Goal: Task Accomplishment & Management: Manage account settings

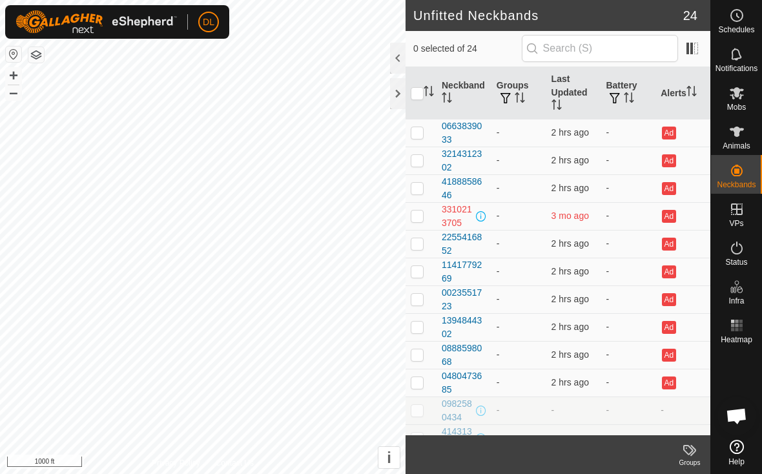
scroll to position [798, 0]
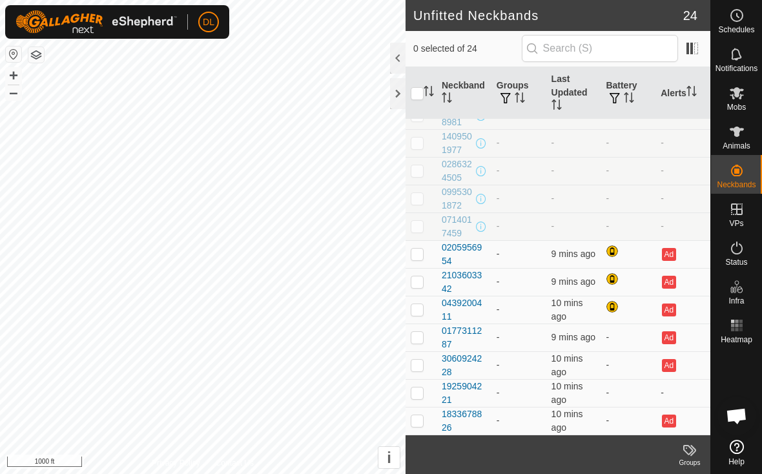
scroll to position [351, 0]
click at [738, 415] on span "Open chat" at bounding box center [736, 417] width 21 height 18
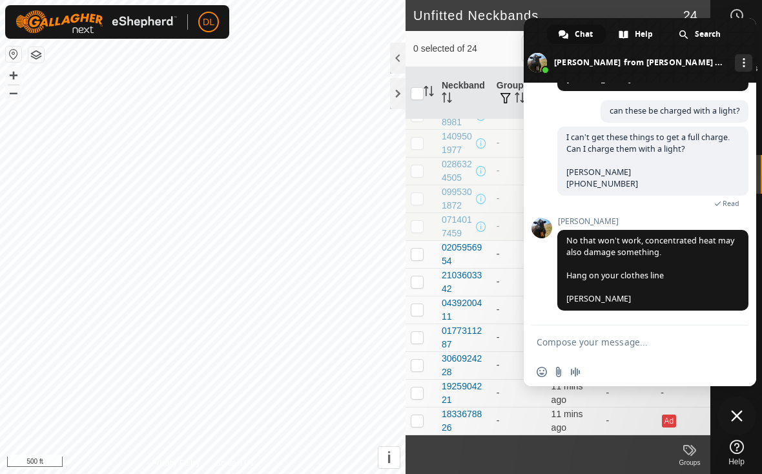
click at [540, 40] on span at bounding box center [640, 50] width 233 height 65
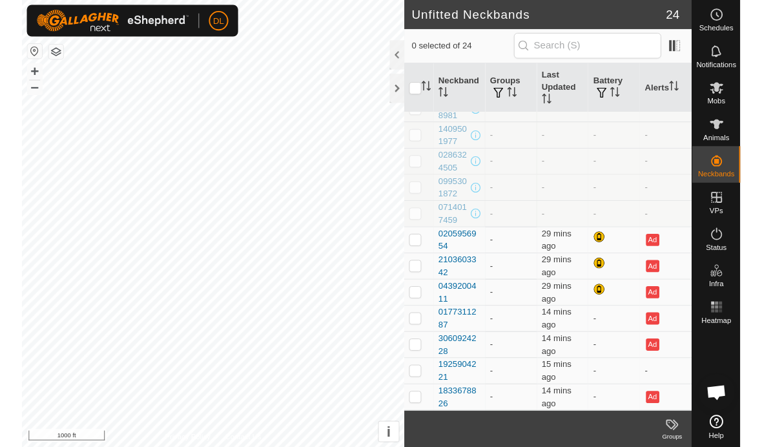
scroll to position [351, 0]
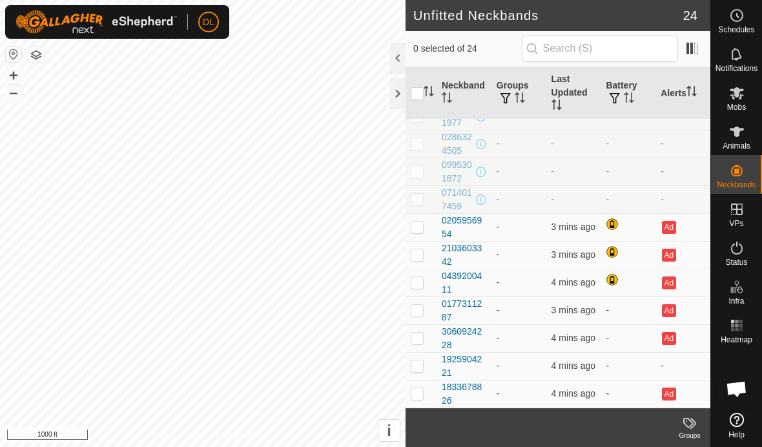
scroll to position [378, 0]
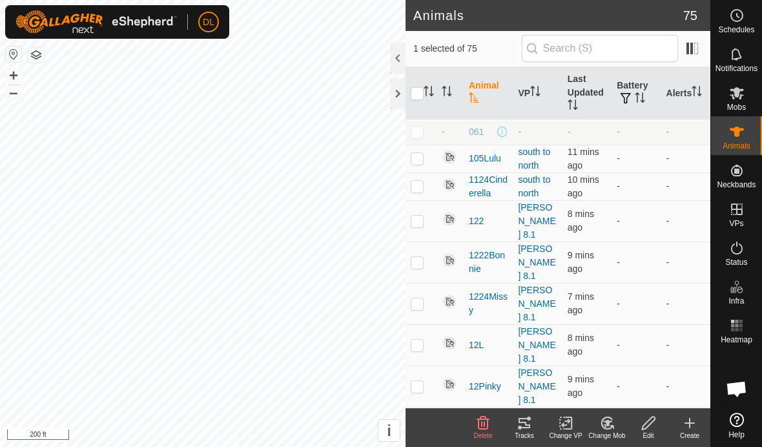
click at [531, 428] on icon at bounding box center [525, 423] width 16 height 16
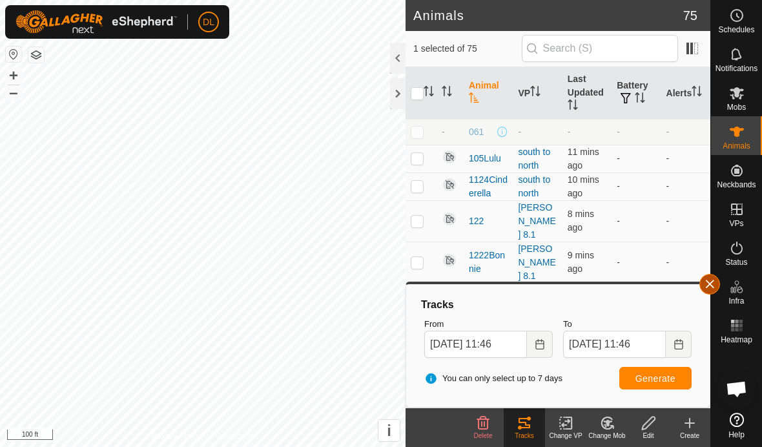
click at [713, 286] on button "button" at bounding box center [710, 284] width 21 height 21
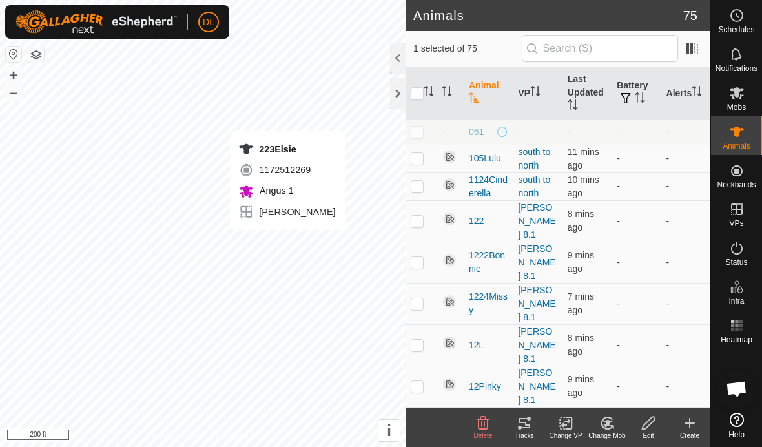
checkbox input "false"
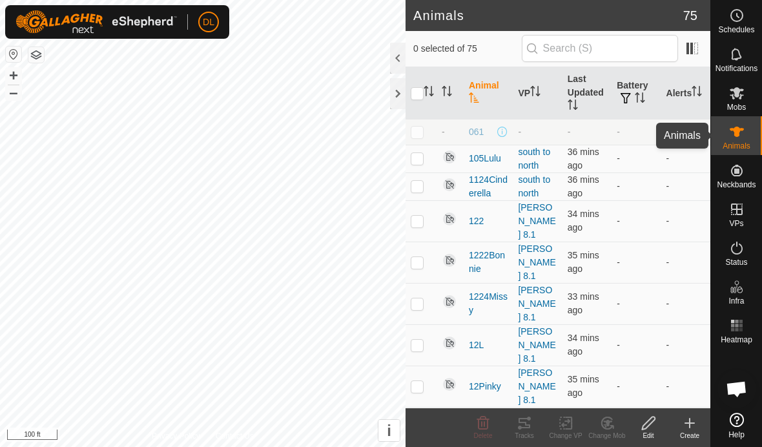
click at [740, 140] on es-animals-svg-icon at bounding box center [736, 131] width 23 height 21
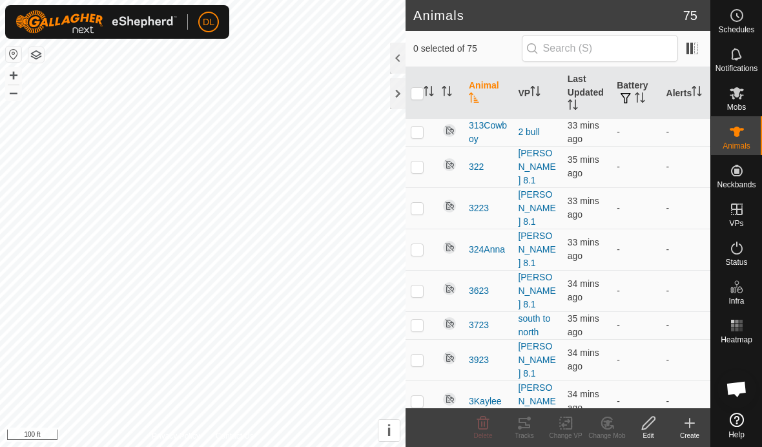
scroll to position [1522, 0]
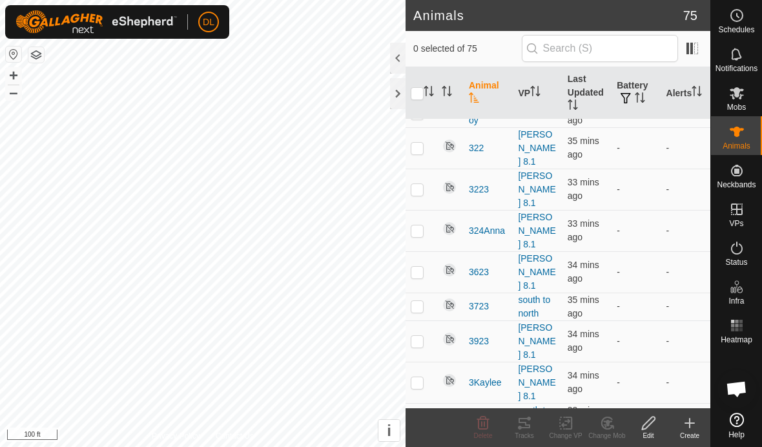
checkbox input "true"
click at [644, 424] on icon at bounding box center [648, 423] width 13 height 13
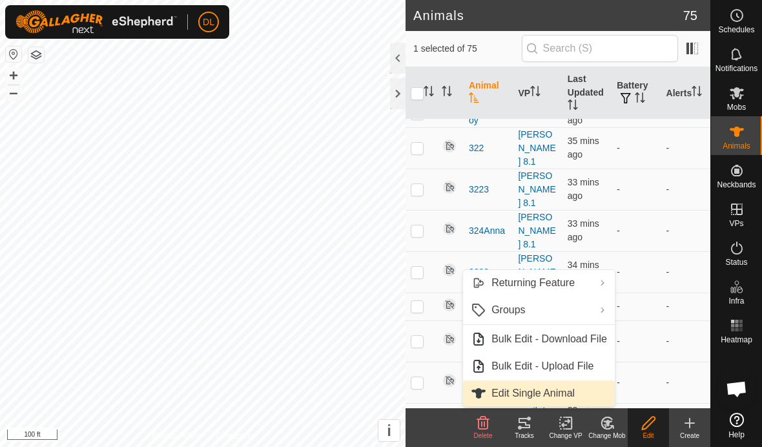
click at [544, 391] on link "Edit Single Animal" at bounding box center [539, 393] width 152 height 26
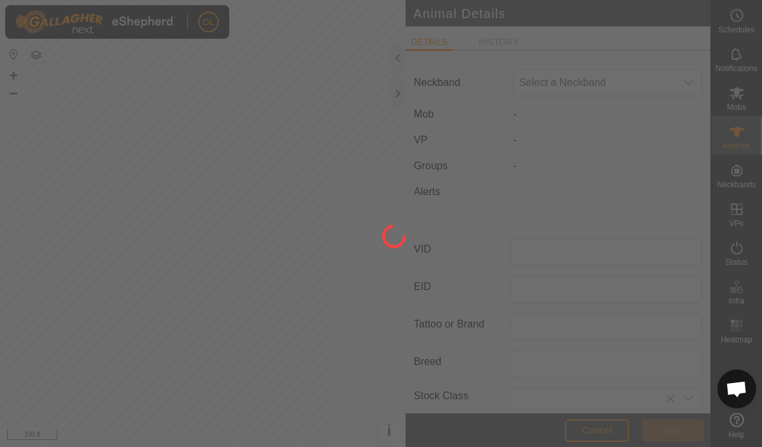
type input "A10Irma"
type input "0"
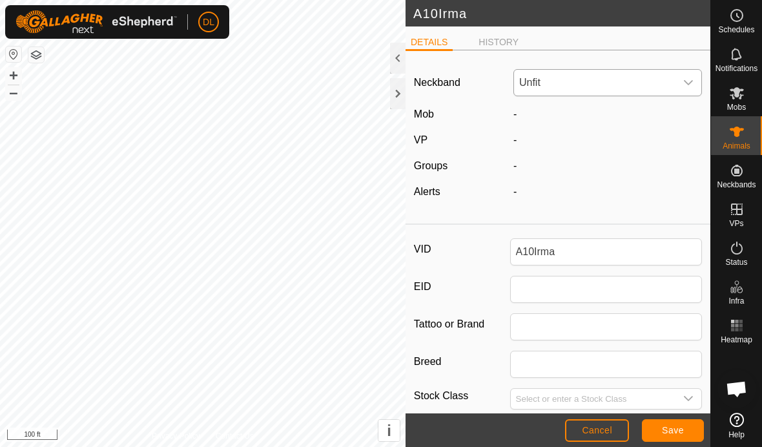
click at [589, 85] on span "Unfit" at bounding box center [594, 83] width 161 height 26
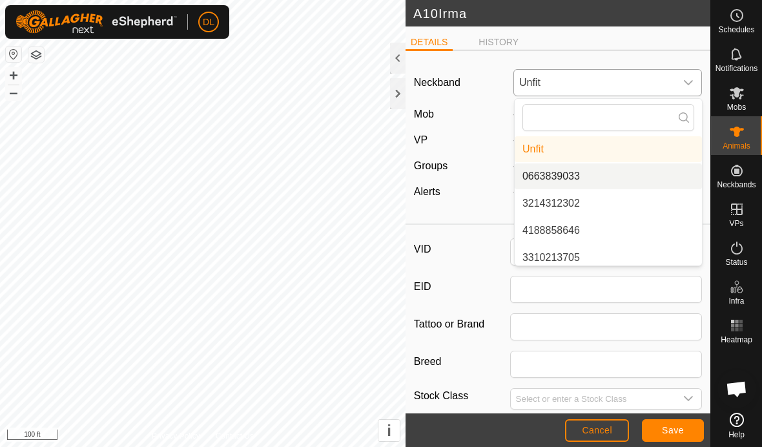
click at [583, 182] on li "0663839033" at bounding box center [608, 176] width 187 height 26
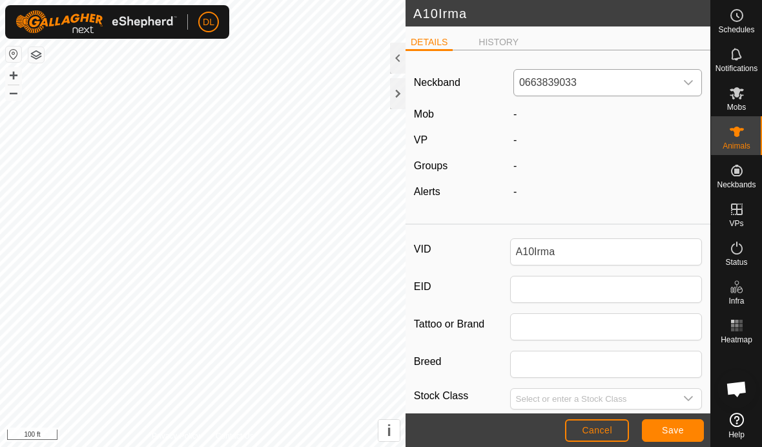
click at [695, 426] on button "Save" at bounding box center [673, 430] width 62 height 23
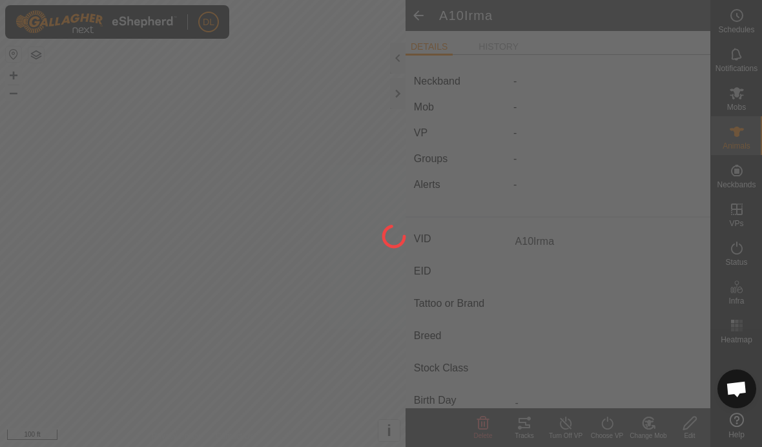
type input "-"
type input "0 kg"
type input "-"
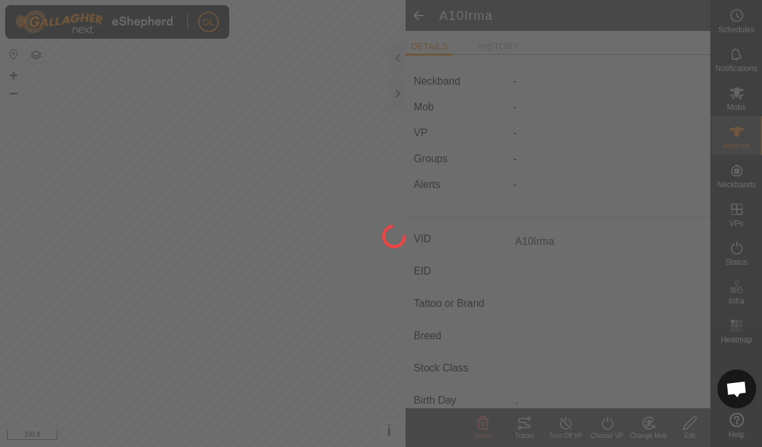
type input "-"
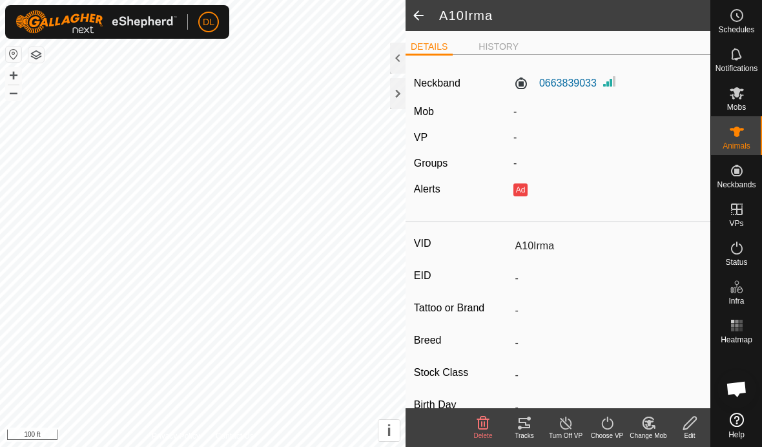
click at [417, 15] on span at bounding box center [419, 15] width 26 height 31
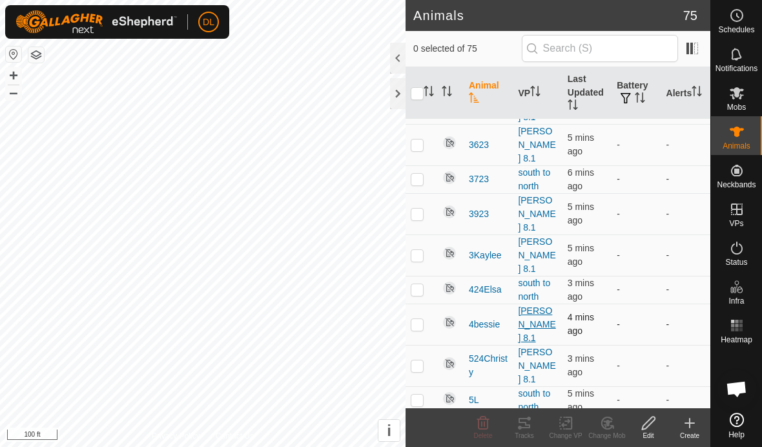
scroll to position [1651, 0]
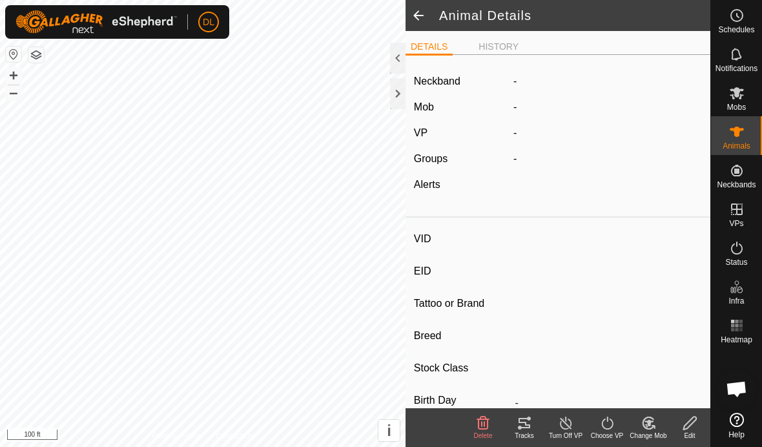
type input "A10Irma"
type input "-"
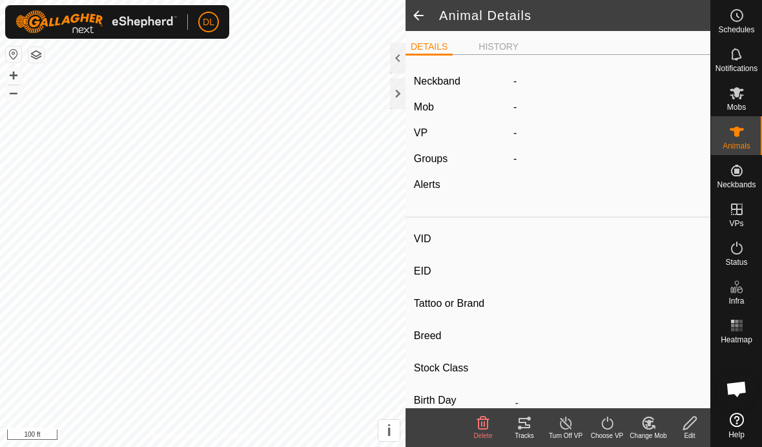
type input "0 kg"
type input "-"
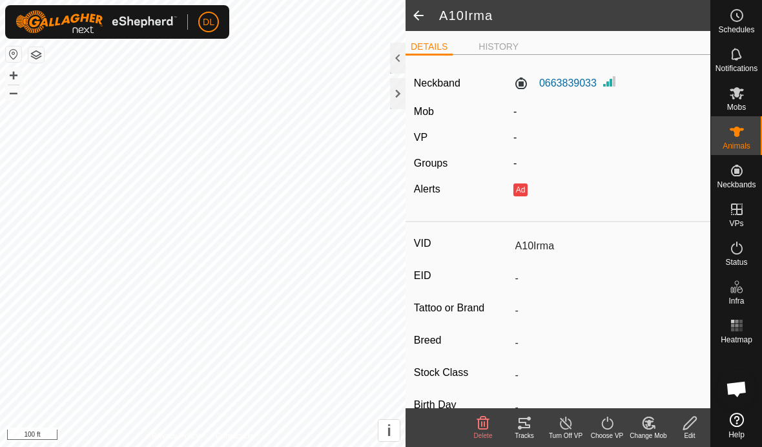
click at [687, 432] on div "Edit" at bounding box center [689, 436] width 41 height 10
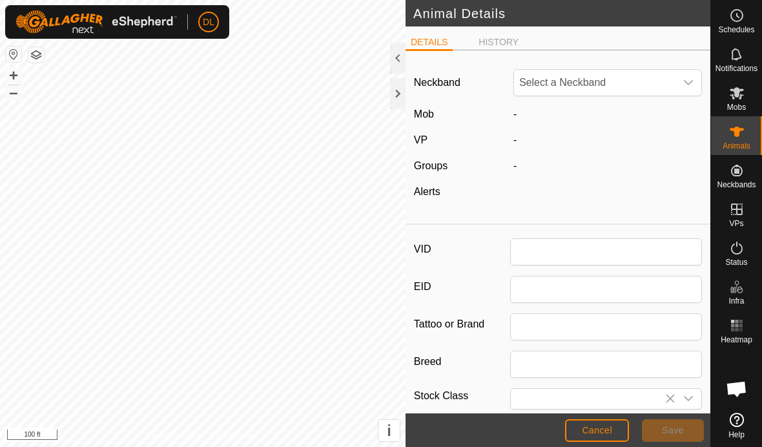
type input "A10Irma"
type input "0"
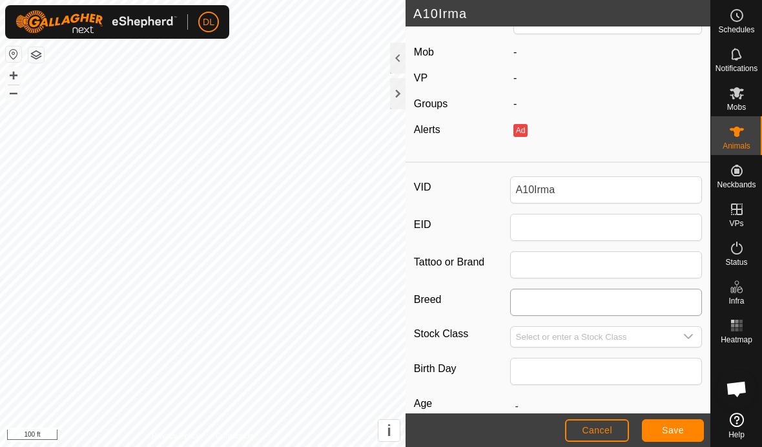
scroll to position [67, 0]
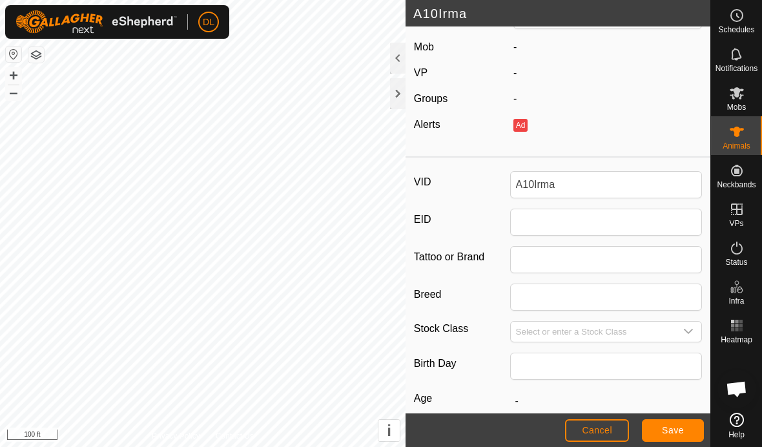
click at [609, 432] on span "Cancel" at bounding box center [597, 430] width 30 height 10
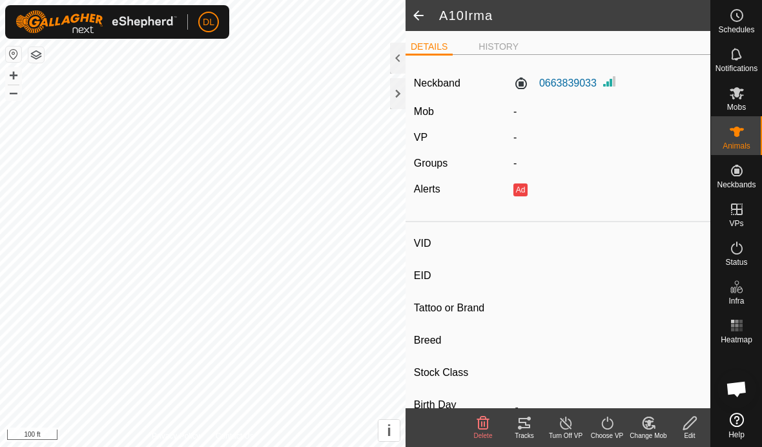
type input "A10Irma"
type input "-"
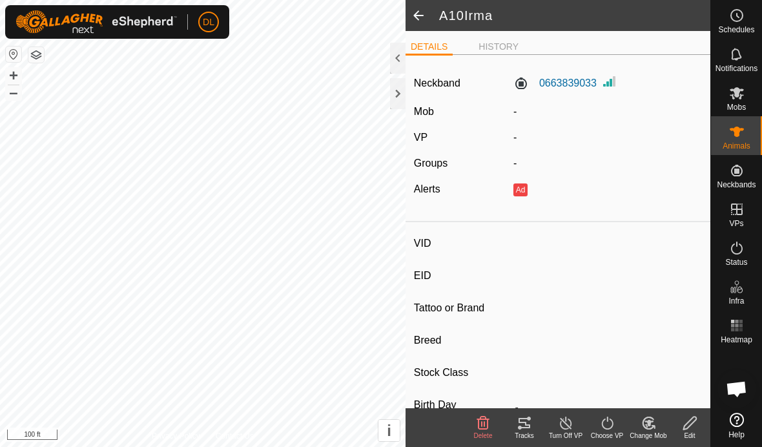
type input "0 kg"
type input "-"
click at [419, 15] on span at bounding box center [419, 15] width 26 height 31
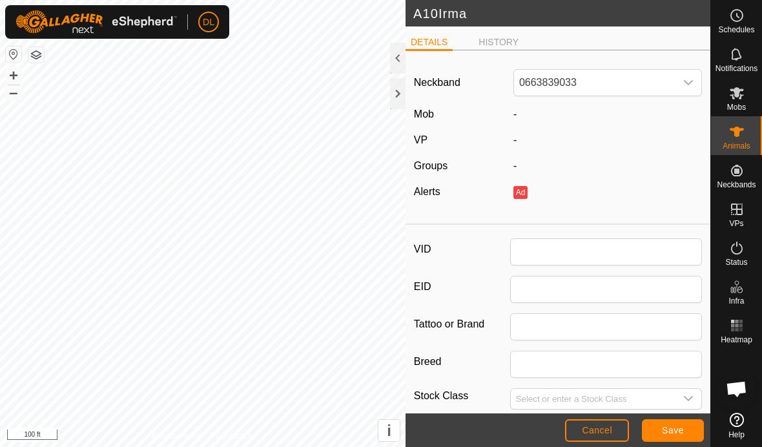
type input "A10Irma"
type input "0"
click at [394, 64] on div at bounding box center [398, 58] width 16 height 31
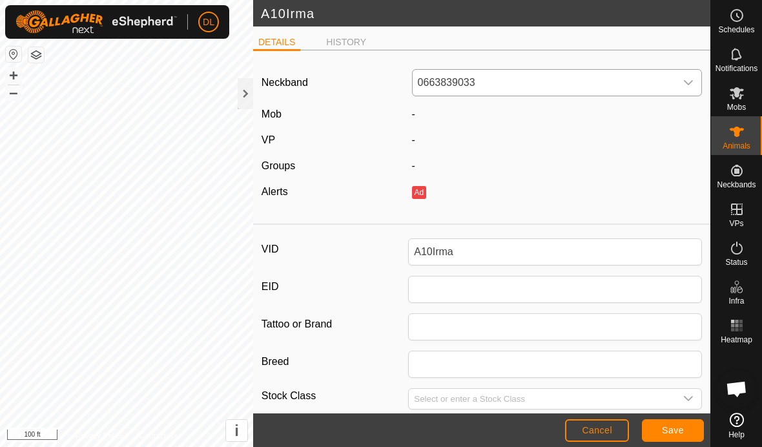
click at [683, 83] on icon "dropdown trigger" at bounding box center [688, 83] width 10 height 10
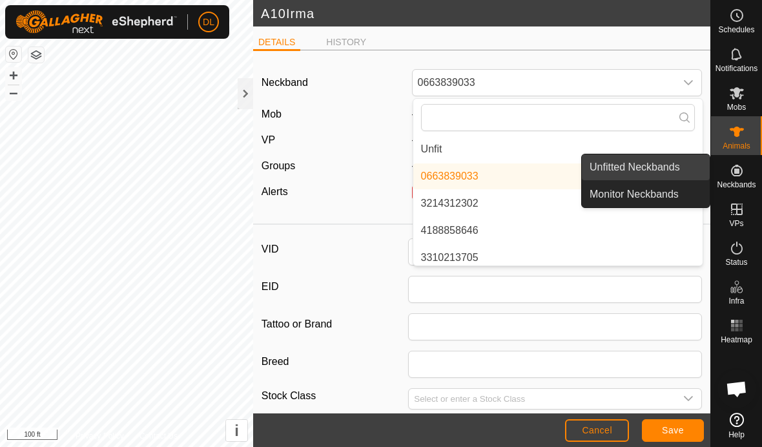
click at [669, 171] on link "Unfitted Neckbands" at bounding box center [646, 167] width 128 height 26
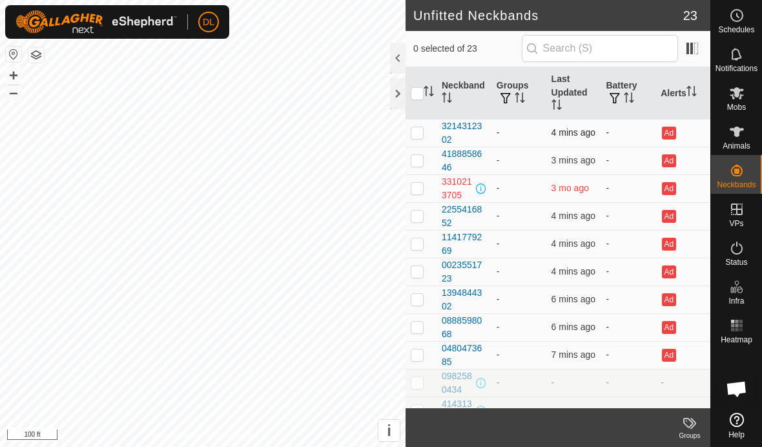
click at [419, 131] on p-checkbox at bounding box center [417, 132] width 13 height 10
checkbox input "true"
click at [469, 127] on div "3214312302" at bounding box center [464, 133] width 45 height 27
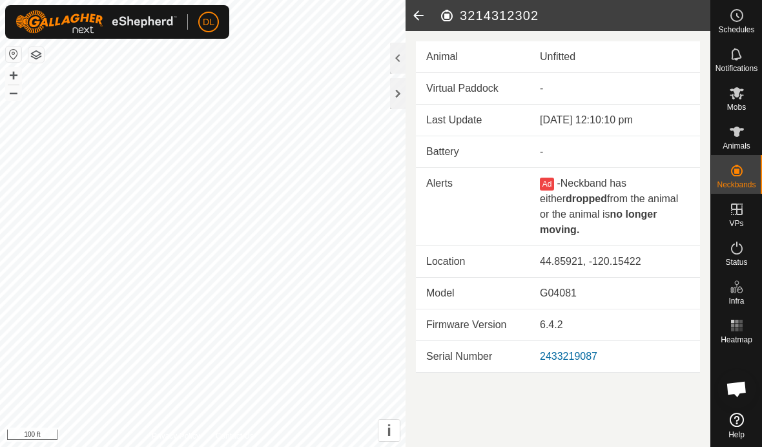
click at [415, 14] on icon at bounding box center [419, 15] width 26 height 31
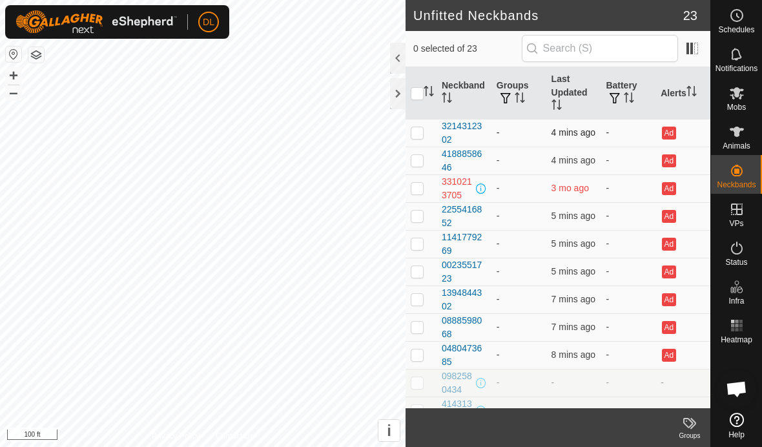
click at [419, 133] on p-checkbox at bounding box center [417, 132] width 13 height 10
checkbox input "true"
click at [421, 157] on p-checkbox at bounding box center [417, 160] width 13 height 10
checkbox input "true"
click at [419, 214] on p-checkbox at bounding box center [417, 216] width 13 height 10
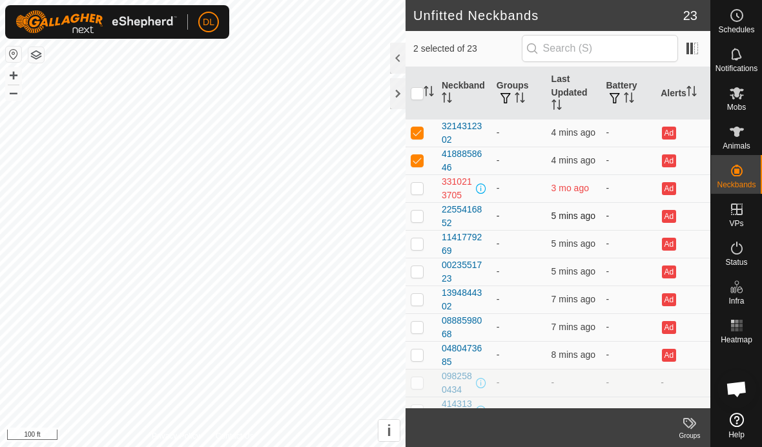
checkbox input "true"
click at [420, 245] on p-checkbox at bounding box center [417, 243] width 13 height 10
checkbox input "true"
click at [421, 270] on p-checkbox at bounding box center [417, 271] width 13 height 10
checkbox input "true"
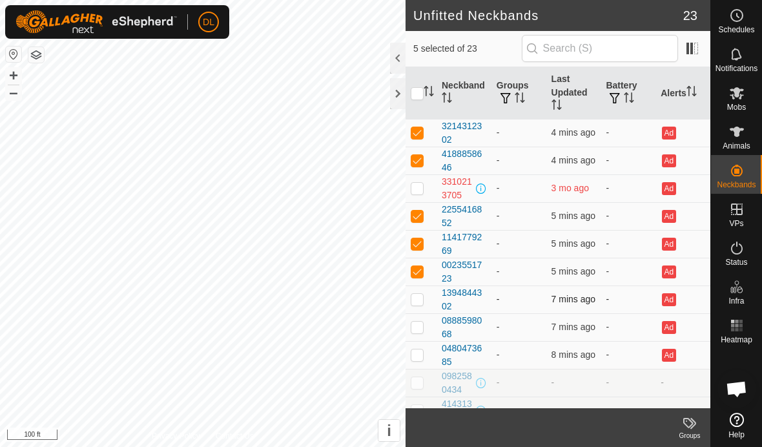
click at [420, 300] on p-checkbox at bounding box center [417, 299] width 13 height 10
checkbox input "true"
click at [421, 328] on p-checkbox at bounding box center [417, 327] width 13 height 10
checkbox input "true"
click at [422, 355] on p-checkbox at bounding box center [417, 354] width 13 height 10
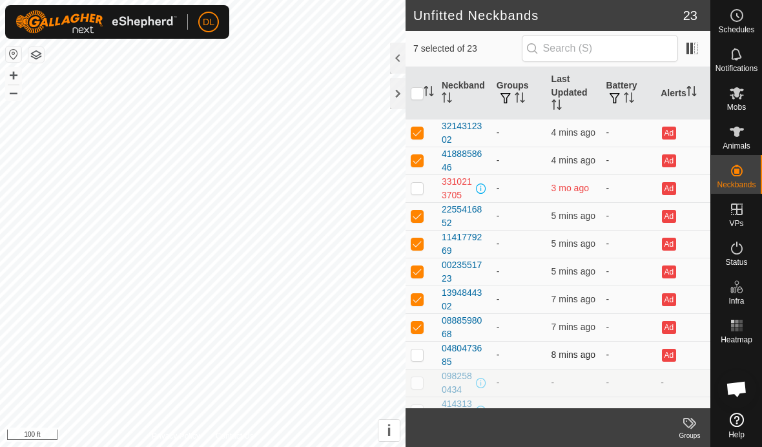
checkbox input "true"
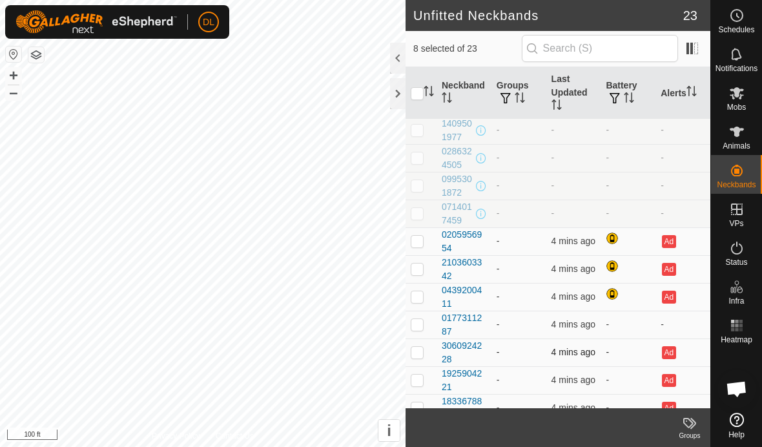
scroll to position [343, 0]
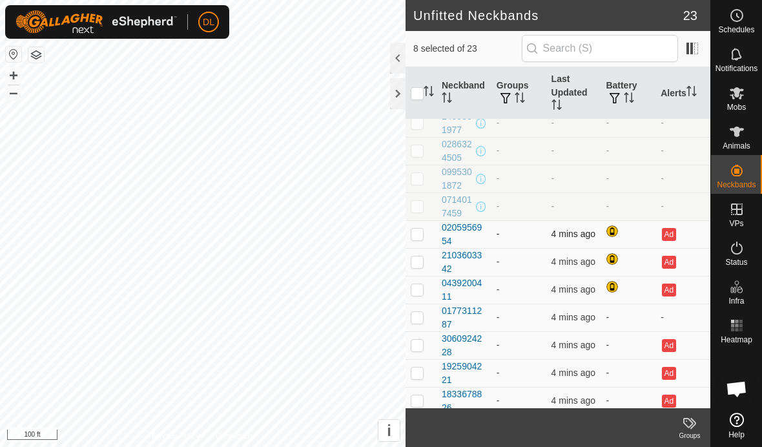
click at [417, 236] on p-checkbox at bounding box center [417, 234] width 13 height 10
checkbox input "true"
click at [420, 262] on p-checkbox at bounding box center [417, 261] width 13 height 10
checkbox input "true"
click at [419, 291] on p-checkbox at bounding box center [417, 289] width 13 height 10
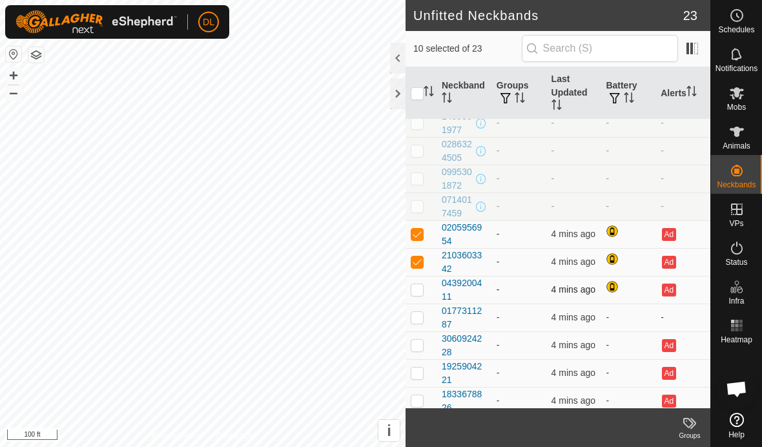
checkbox input "true"
click at [419, 317] on p-checkbox at bounding box center [417, 317] width 13 height 10
checkbox input "true"
click at [417, 344] on p-checkbox at bounding box center [417, 345] width 13 height 10
checkbox input "true"
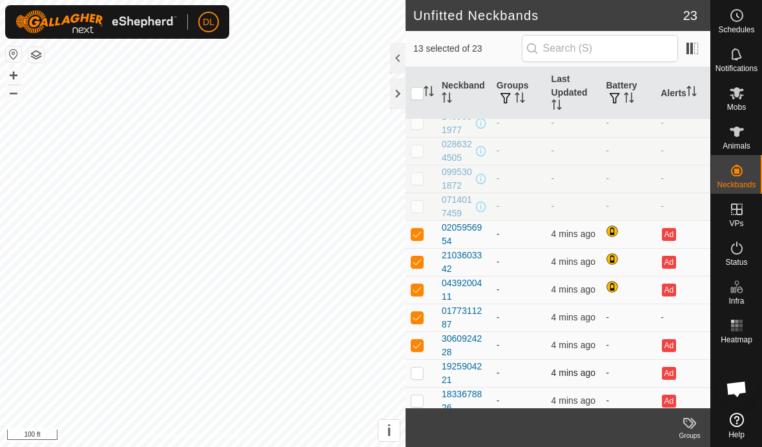
click at [421, 379] on td at bounding box center [421, 373] width 31 height 28
checkbox input "true"
click at [418, 397] on p-checkbox at bounding box center [417, 400] width 13 height 10
checkbox input "true"
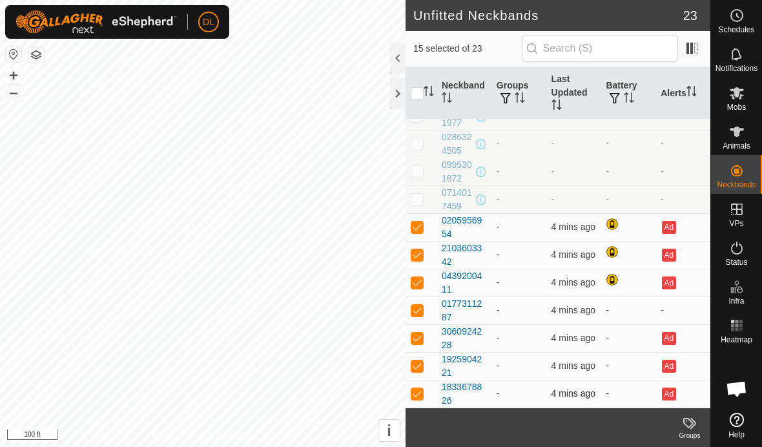
scroll to position [350, 0]
click at [733, 130] on icon at bounding box center [737, 132] width 14 height 10
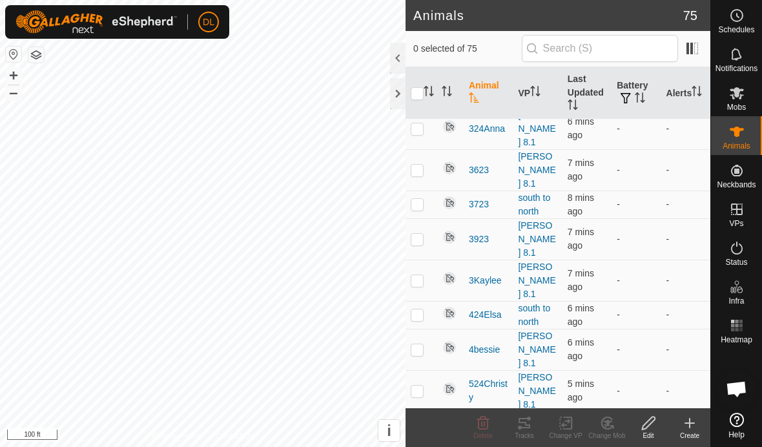
scroll to position [1630, 0]
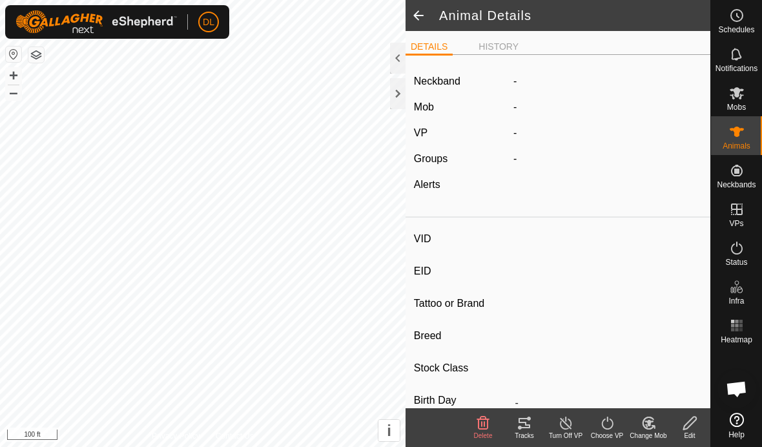
type input "A11Karoline"
type input "-"
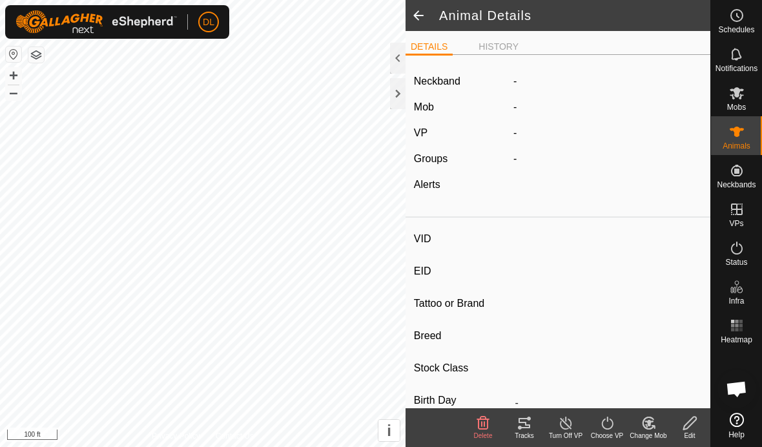
type input "0 kg"
type input "-"
click at [694, 424] on icon at bounding box center [690, 423] width 16 height 16
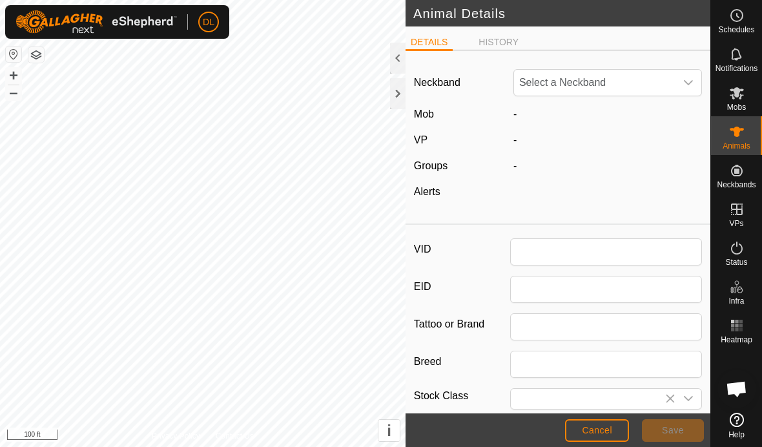
type input "A11Karoline"
type input "0"
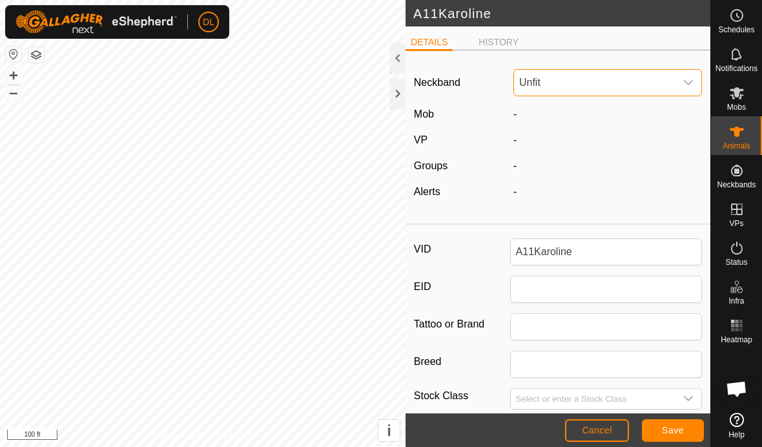
click at [625, 87] on span "Unfit" at bounding box center [594, 83] width 161 height 26
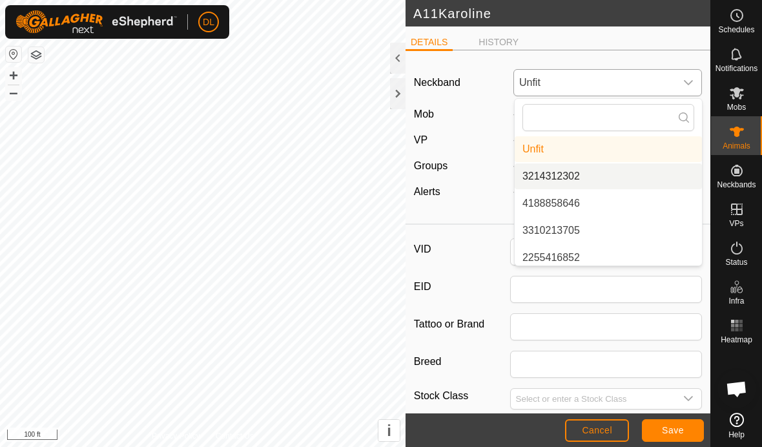
click at [620, 183] on li "3214312302" at bounding box center [608, 176] width 187 height 26
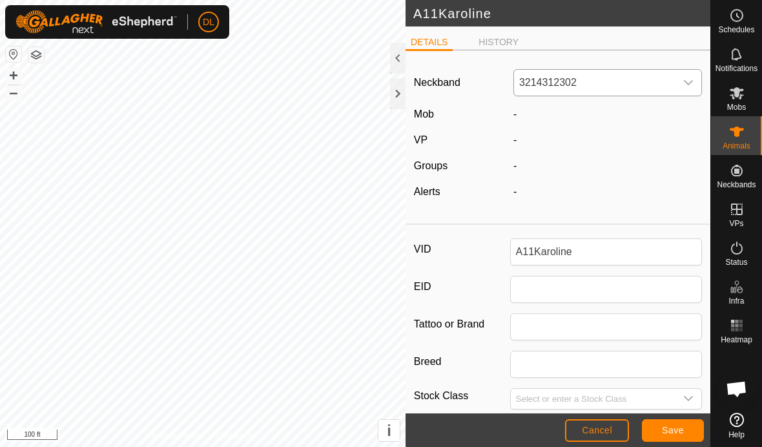
click at [678, 433] on span "Save" at bounding box center [673, 430] width 22 height 10
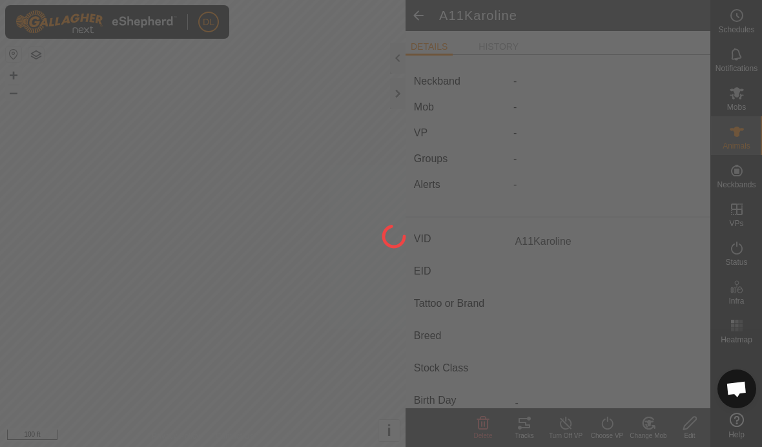
type input "-"
type input "0 kg"
type input "-"
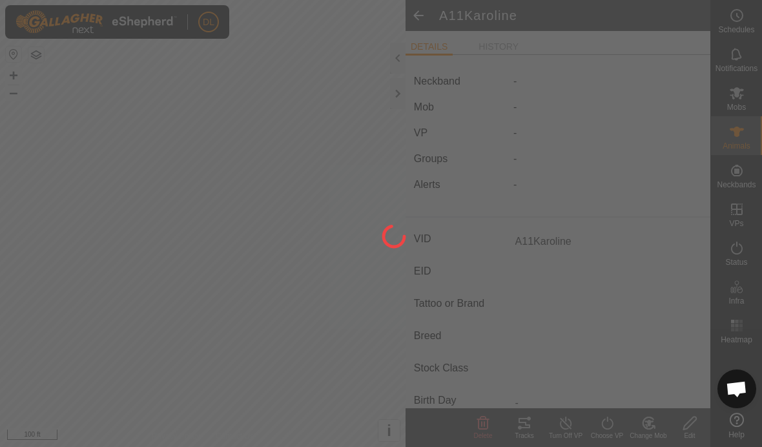
type input "-"
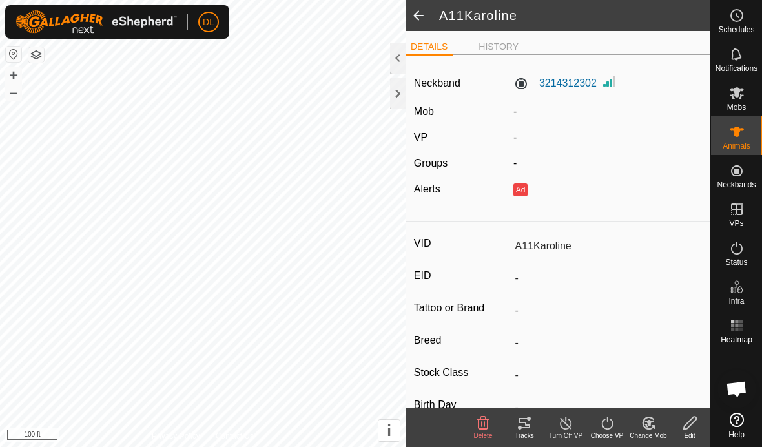
click at [418, 16] on span at bounding box center [419, 15] width 26 height 31
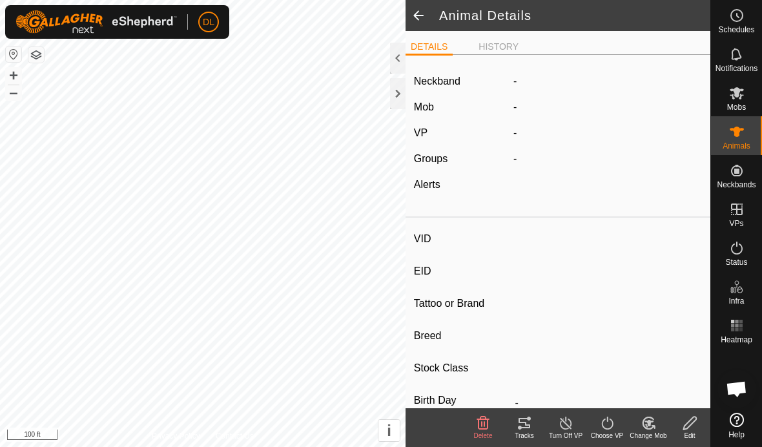
type input "A11Karoline"
type input "-"
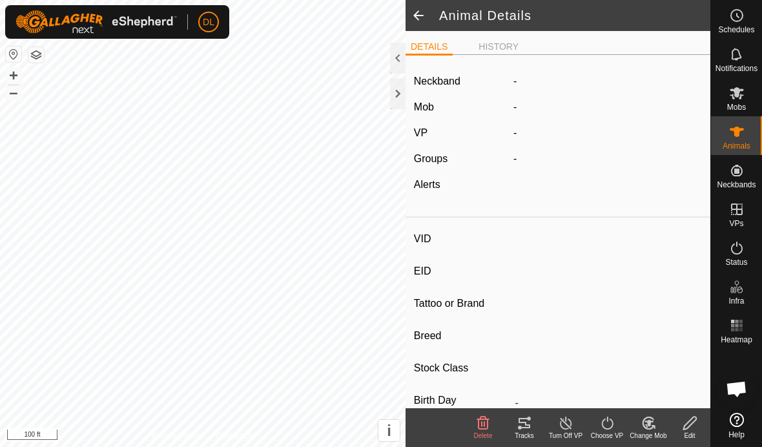
type input "0 kg"
type input "-"
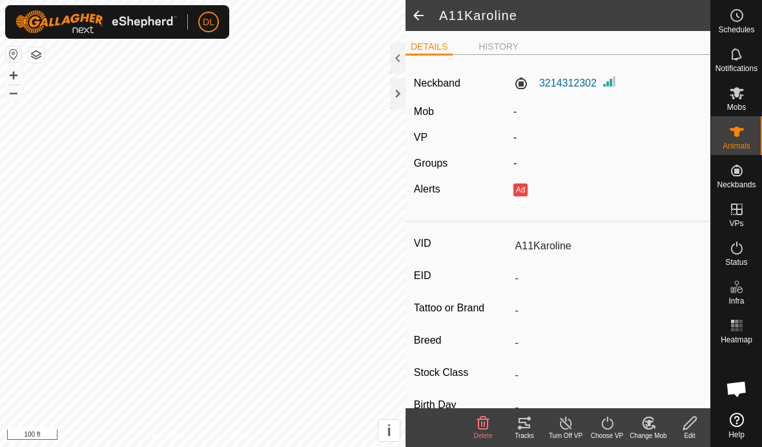
click at [418, 16] on span at bounding box center [419, 15] width 26 height 31
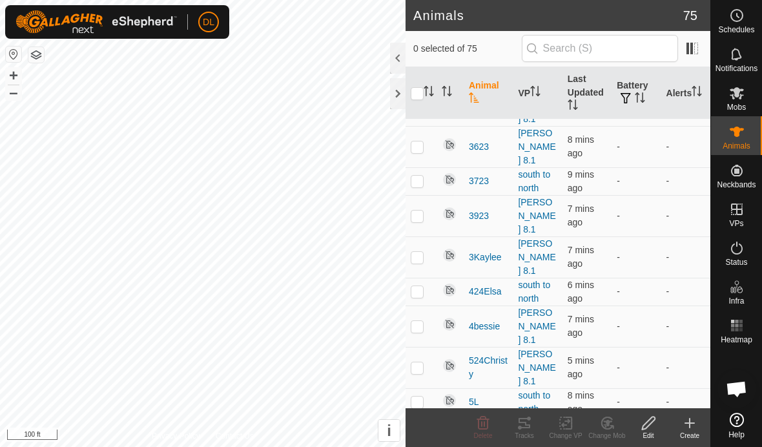
scroll to position [1658, 0]
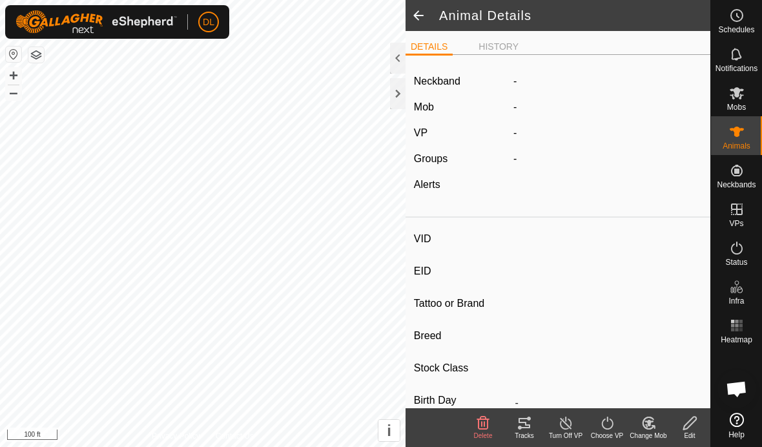
type input "A13Abby"
type input "-"
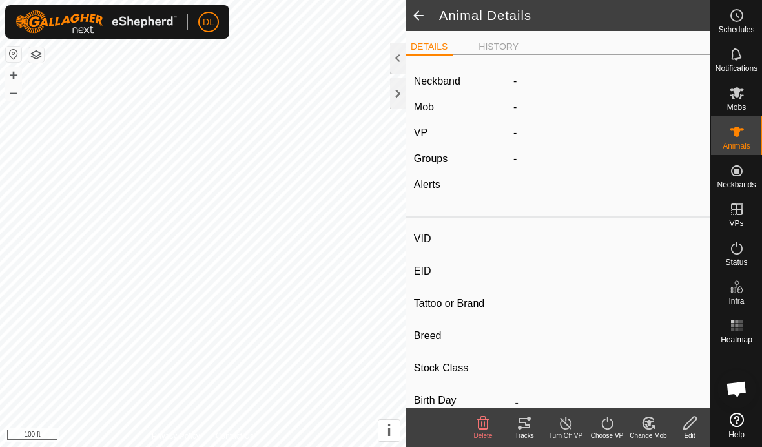
type input "0 kg"
type input "-"
click at [686, 429] on icon at bounding box center [689, 423] width 13 height 13
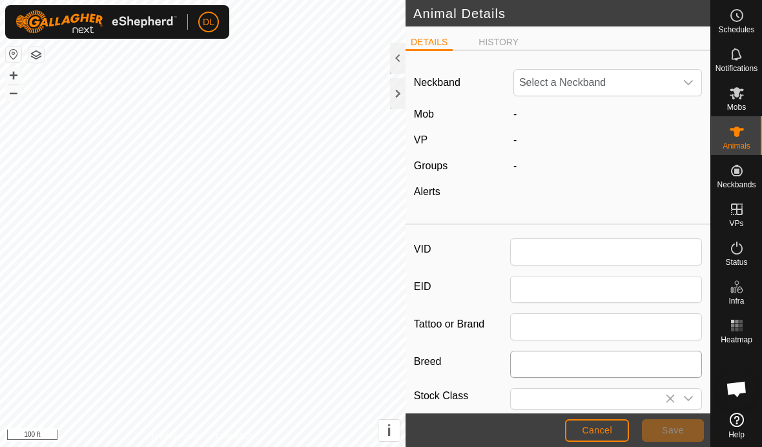
type input "A13Abby"
type input "0"
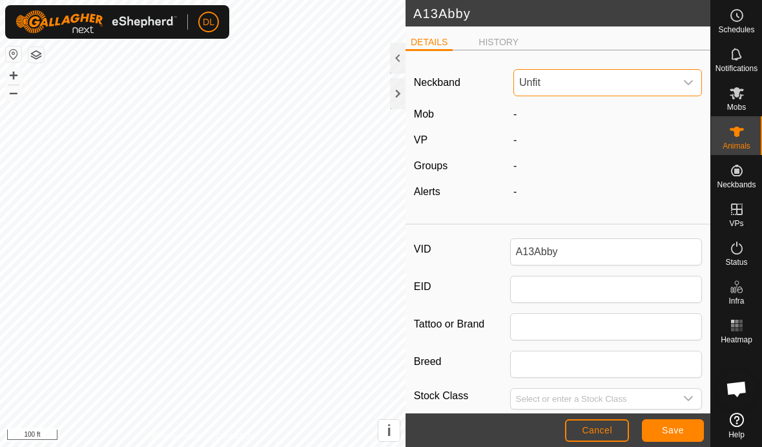
click at [589, 81] on span "Unfit" at bounding box center [594, 83] width 161 height 26
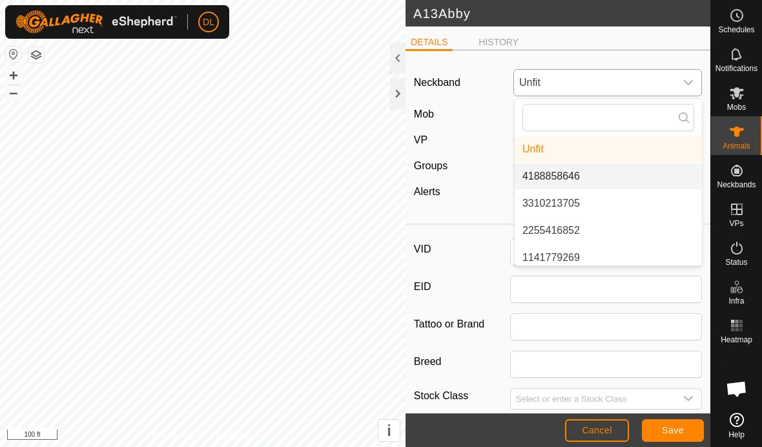
click at [601, 177] on li "4188858646" at bounding box center [608, 176] width 187 height 26
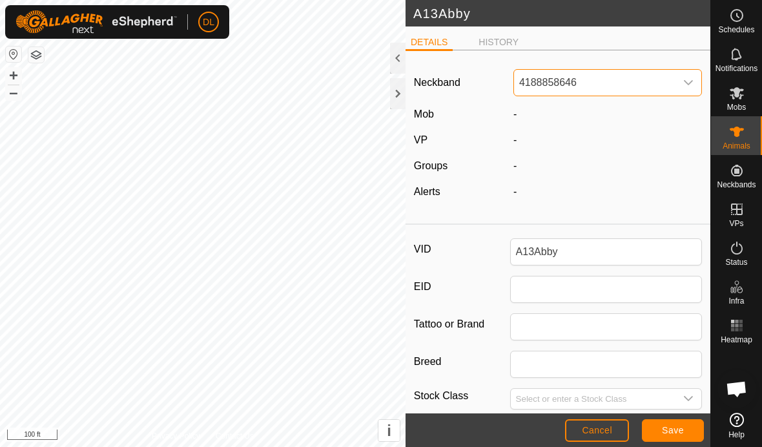
click at [680, 432] on span "Save" at bounding box center [673, 430] width 22 height 10
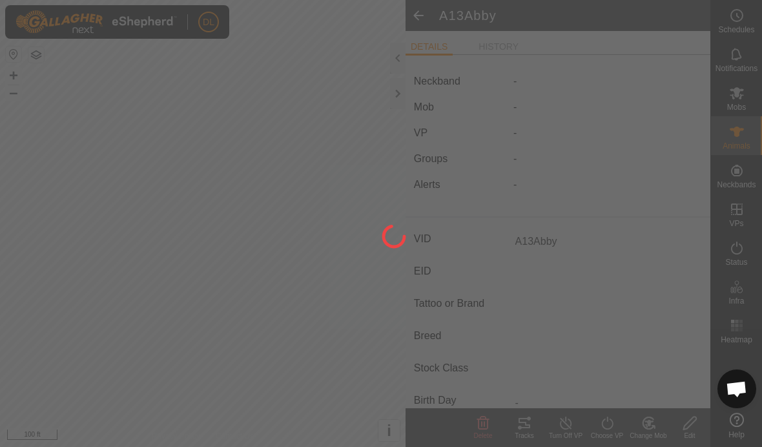
type input "-"
type input "0 kg"
type input "-"
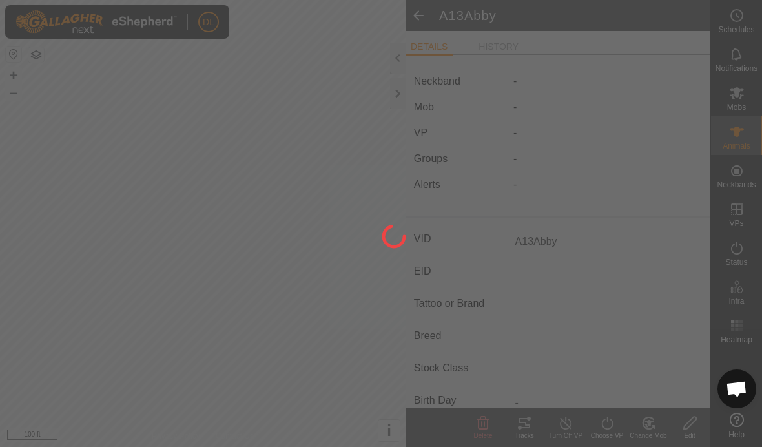
type input "-"
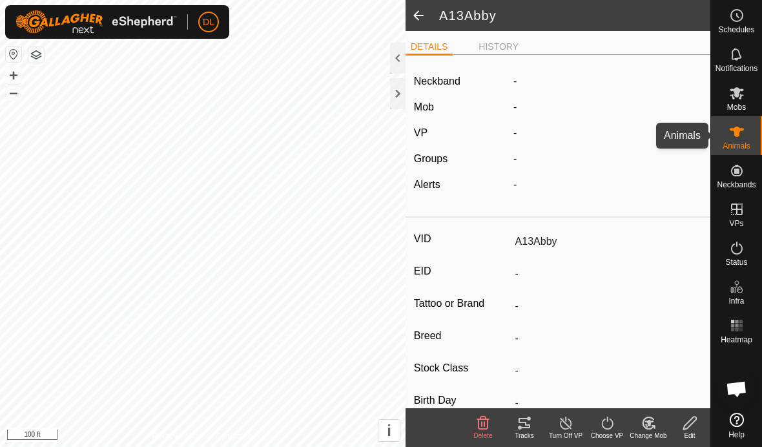
click at [748, 130] on es-animals-svg-icon at bounding box center [736, 131] width 23 height 21
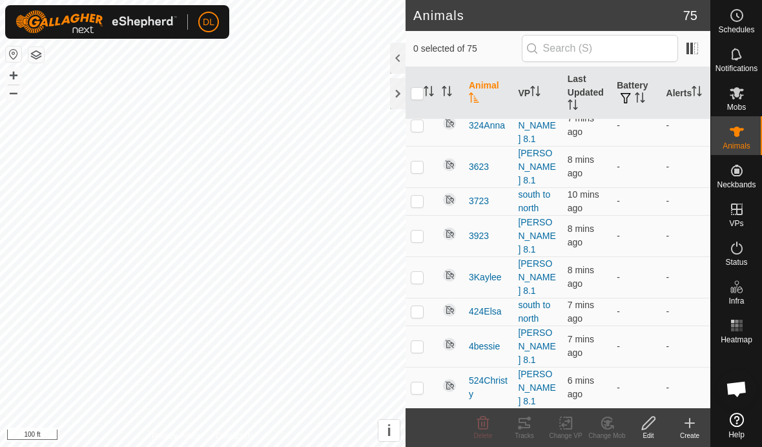
scroll to position [1640, 0]
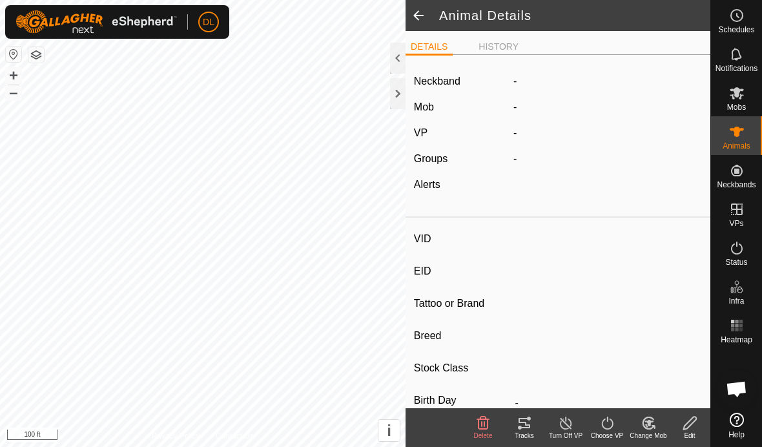
type input "A19Pam"
type input "-"
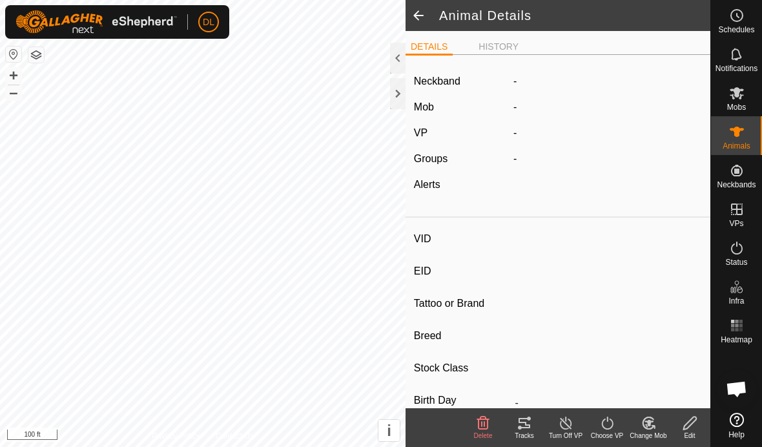
type input "0 kg"
type input "-"
click at [687, 426] on icon at bounding box center [690, 423] width 16 height 16
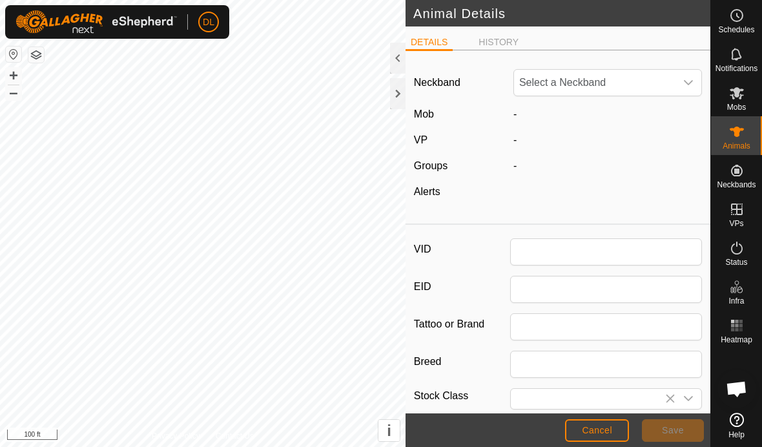
type input "A19Pam"
type input "0"
click at [599, 83] on span "Unfit" at bounding box center [594, 83] width 161 height 26
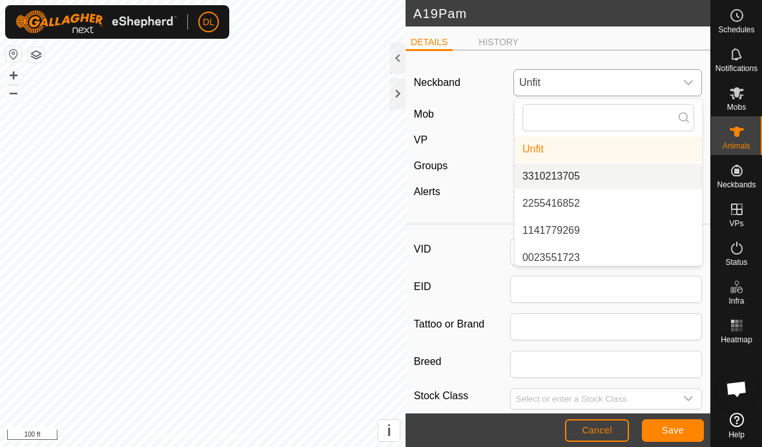
click at [596, 181] on li "3310213705" at bounding box center [608, 176] width 187 height 26
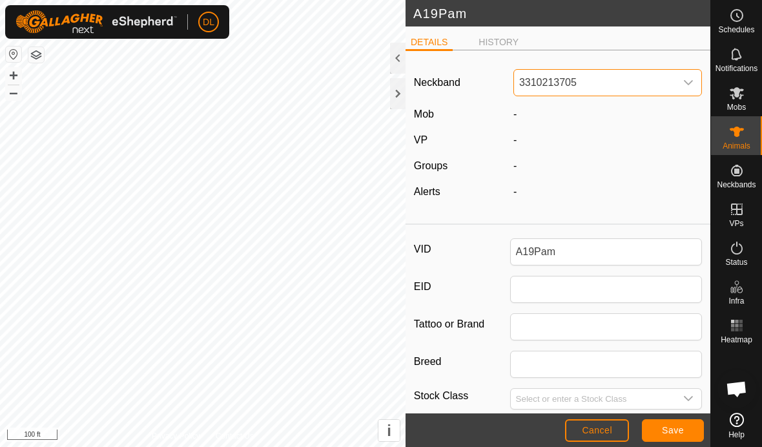
click at [680, 432] on span "Save" at bounding box center [673, 430] width 22 height 10
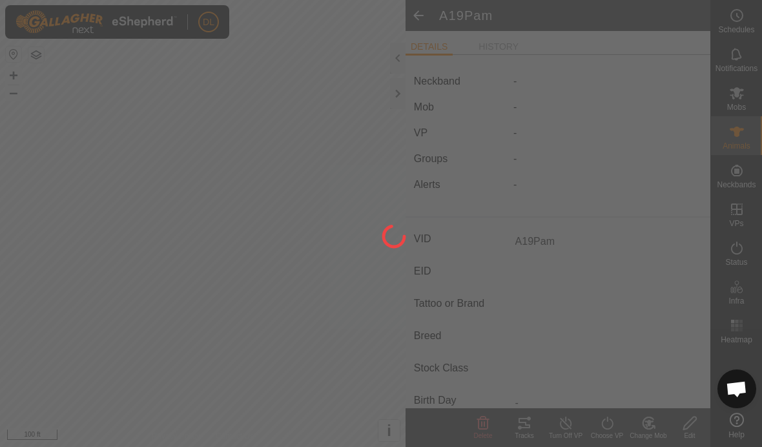
type input "-"
type input "0 kg"
type input "-"
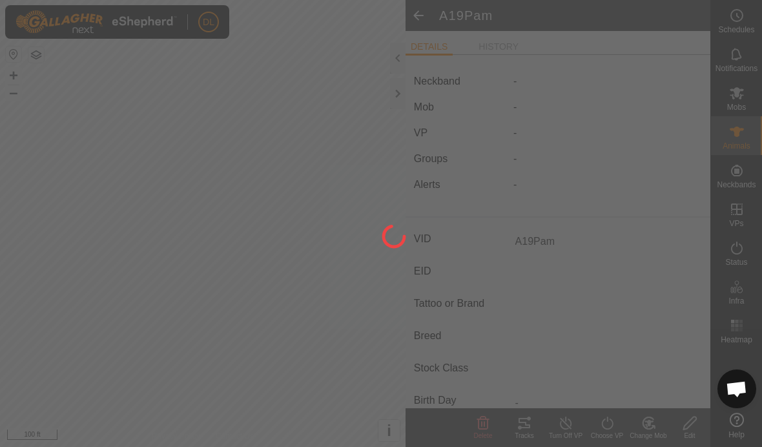
type input "-"
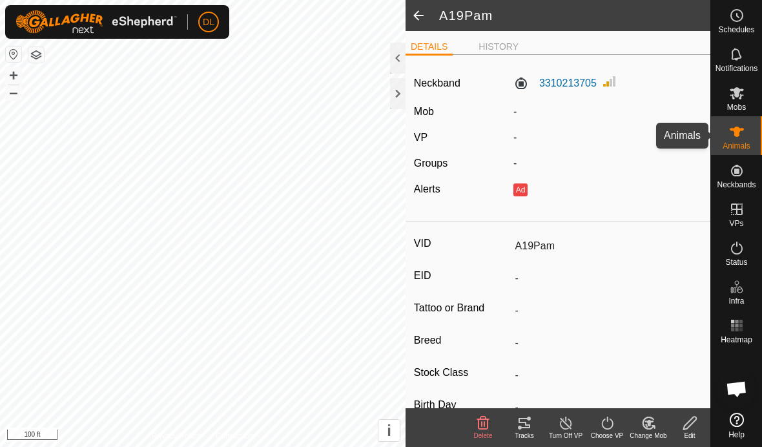
click at [734, 131] on icon at bounding box center [737, 132] width 14 height 10
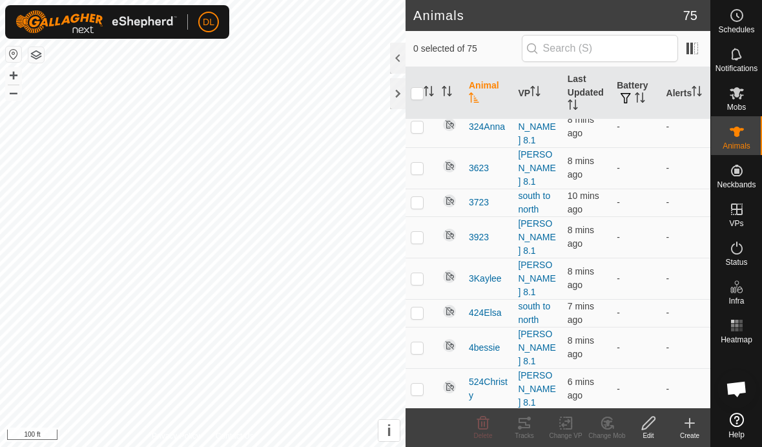
scroll to position [1627, 0]
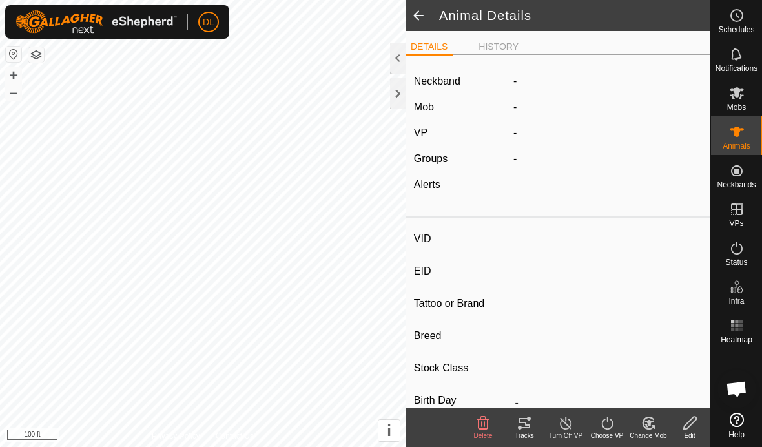
type input "A1Grace"
type input "-"
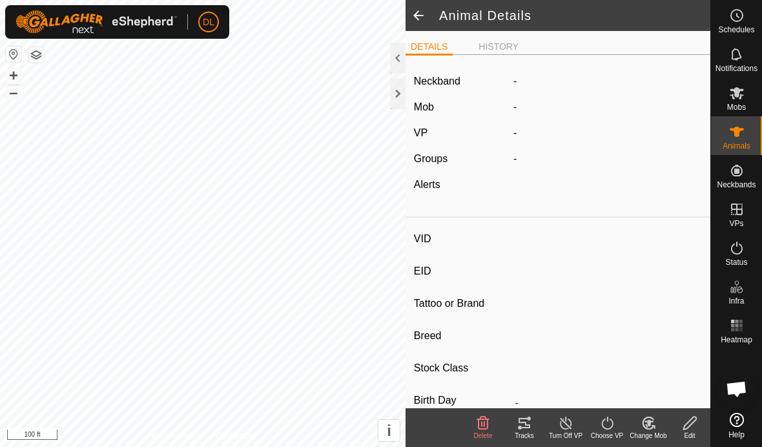
type input "0 kg"
type input "-"
click at [685, 432] on div "Edit" at bounding box center [689, 436] width 41 height 10
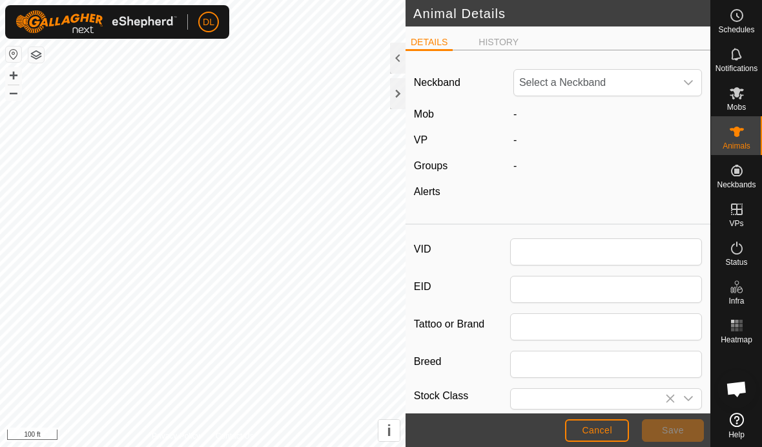
type input "A1Grace"
type input "0"
click at [613, 81] on span "Unfit" at bounding box center [594, 83] width 161 height 26
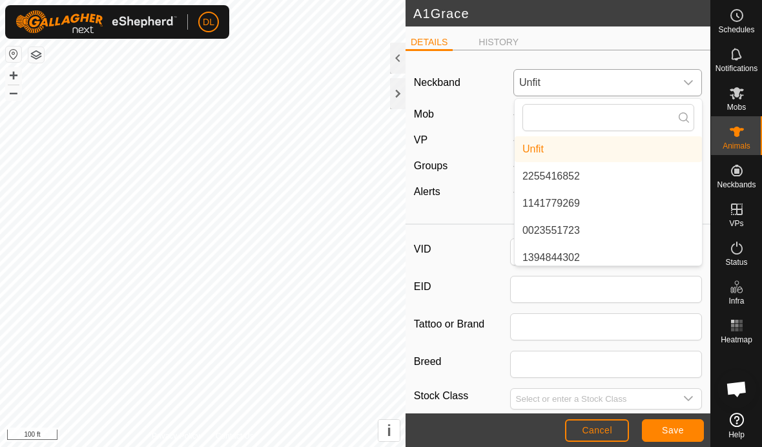
click at [590, 179] on li "2255416852" at bounding box center [608, 176] width 187 height 26
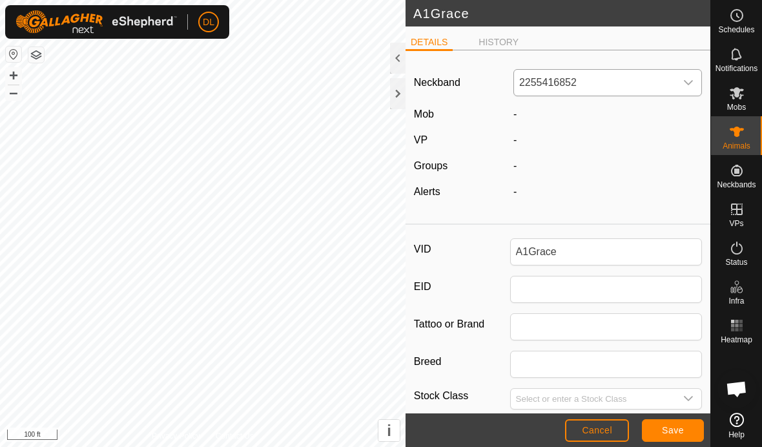
click at [671, 430] on span "Save" at bounding box center [673, 430] width 22 height 10
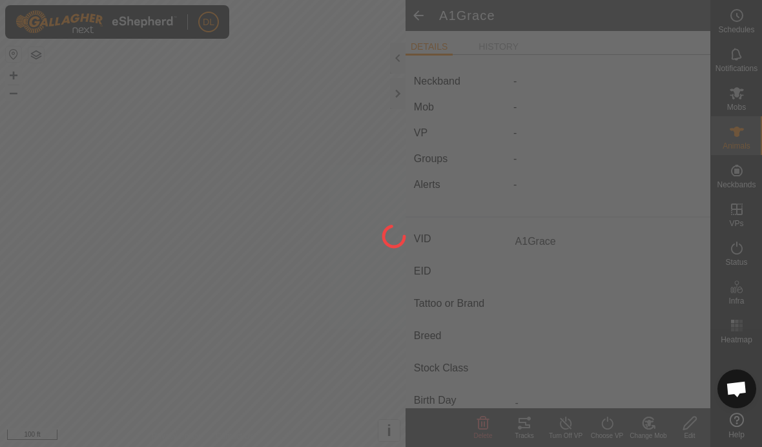
type input "-"
type input "0 kg"
type input "-"
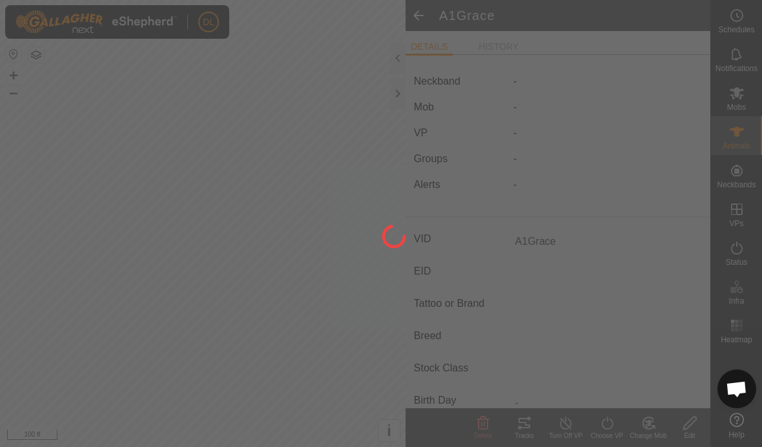
type input "-"
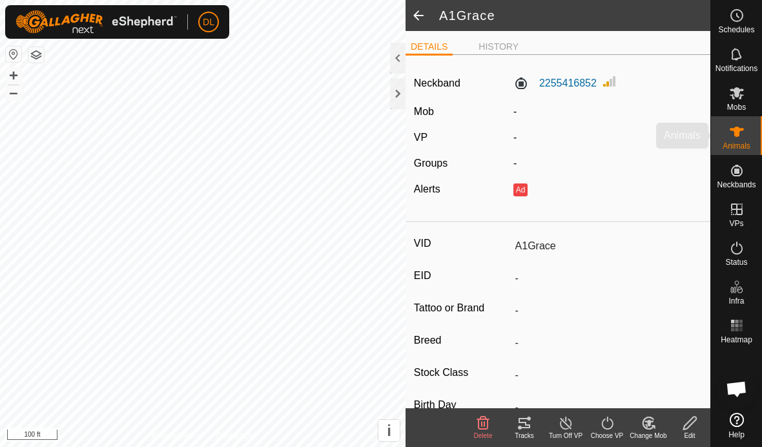
click at [742, 145] on span "Animals" at bounding box center [737, 146] width 28 height 8
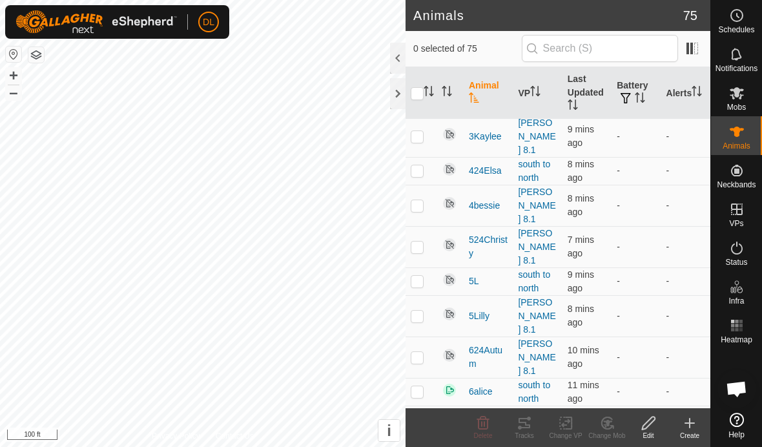
scroll to position [1763, 0]
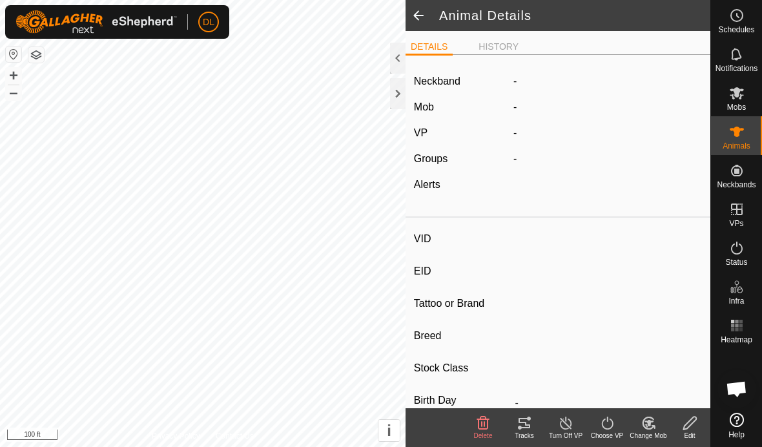
type input "A20Donny"
type input "-"
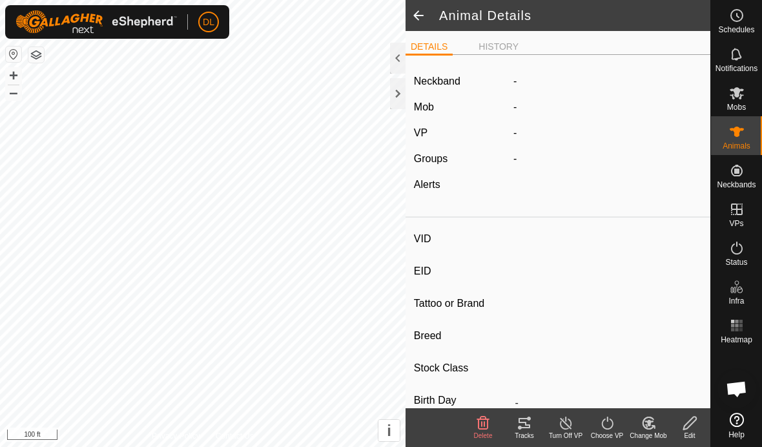
type input "0 kg"
type input "-"
click at [692, 426] on icon at bounding box center [690, 423] width 16 height 16
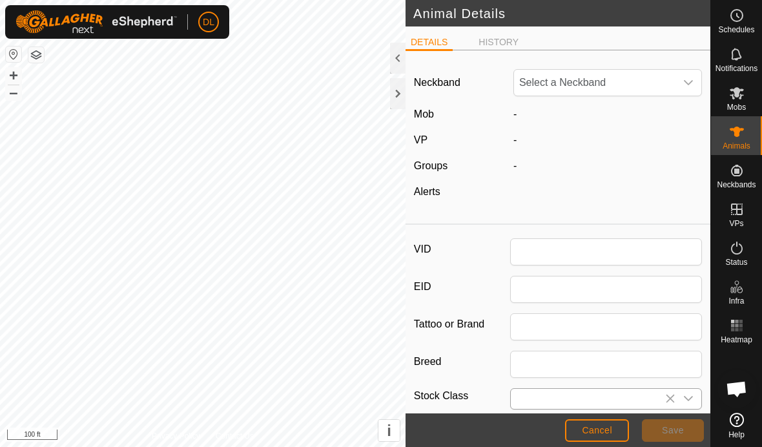
type input "A20Donny"
type input "0"
click at [592, 88] on span "Unfit" at bounding box center [594, 83] width 161 height 26
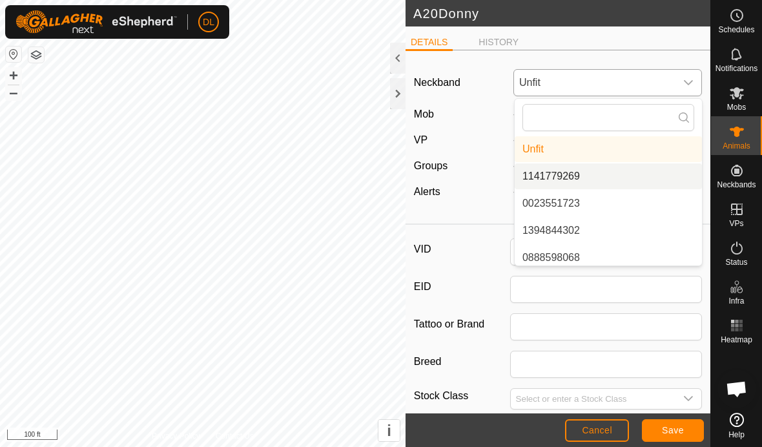
click at [588, 182] on li "1141779269" at bounding box center [608, 176] width 187 height 26
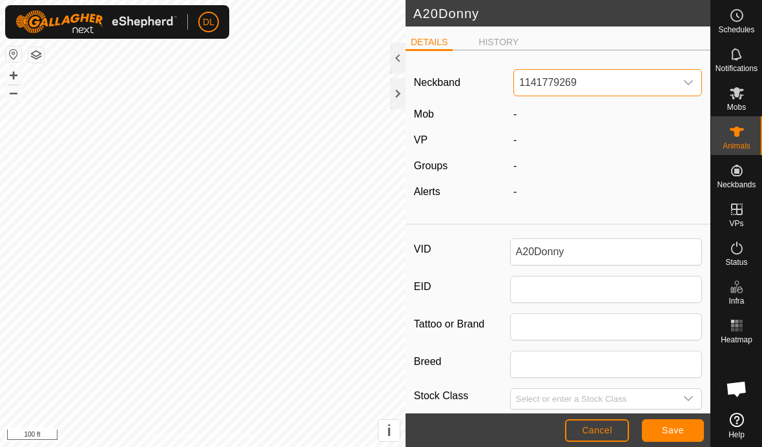
click at [689, 432] on button "Save" at bounding box center [673, 430] width 62 height 23
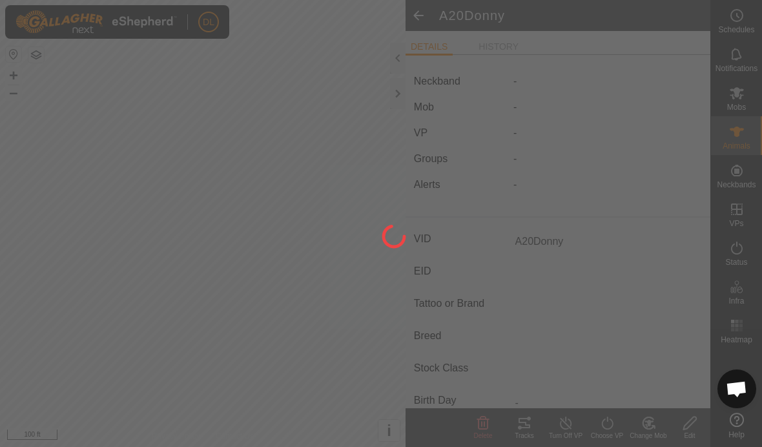
type input "-"
type input "0 kg"
type input "-"
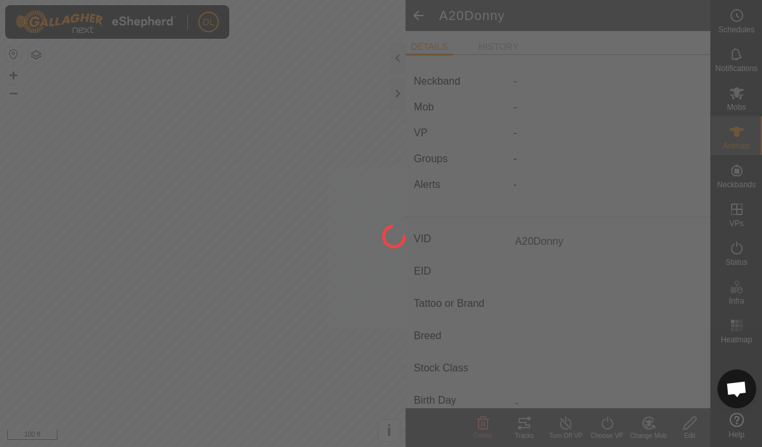
type input "-"
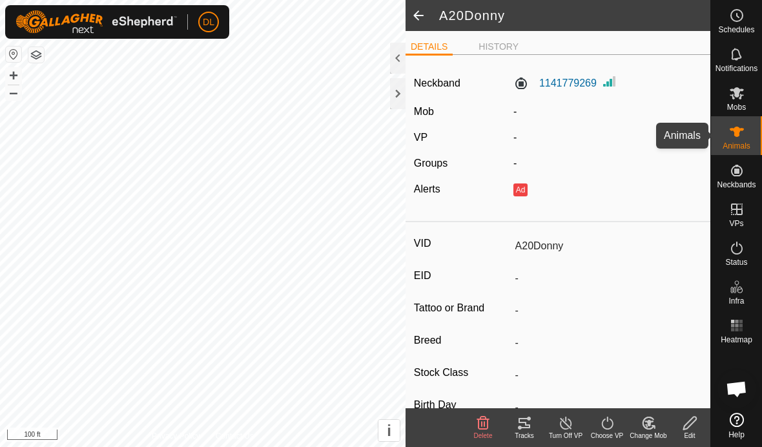
click at [750, 130] on div "Animals" at bounding box center [736, 135] width 51 height 39
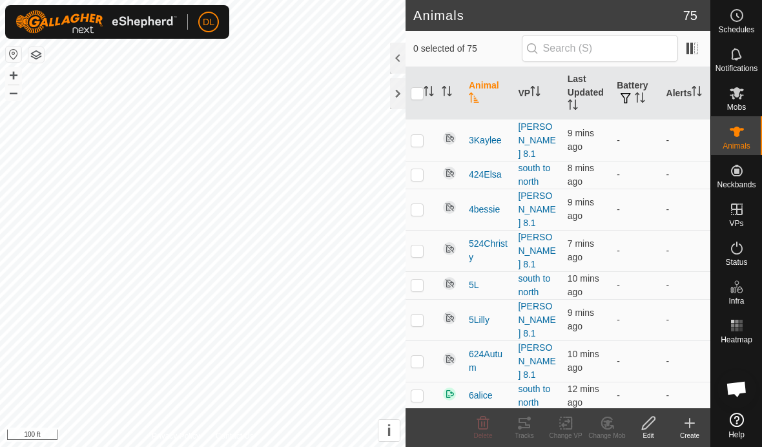
scroll to position [1801, 0]
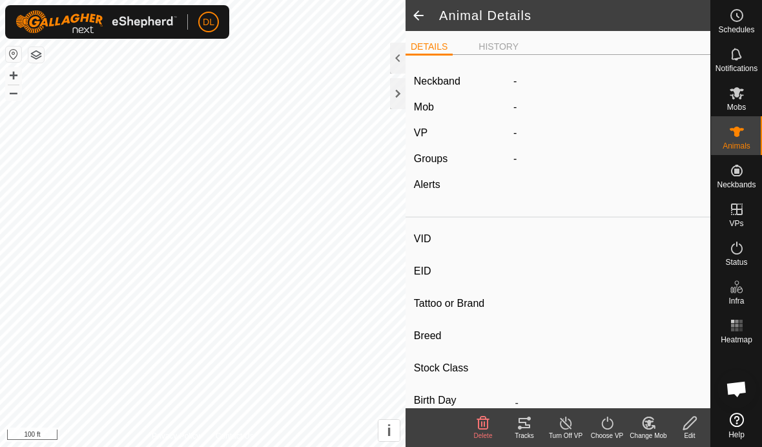
type input "A22Tulsi"
type input "-"
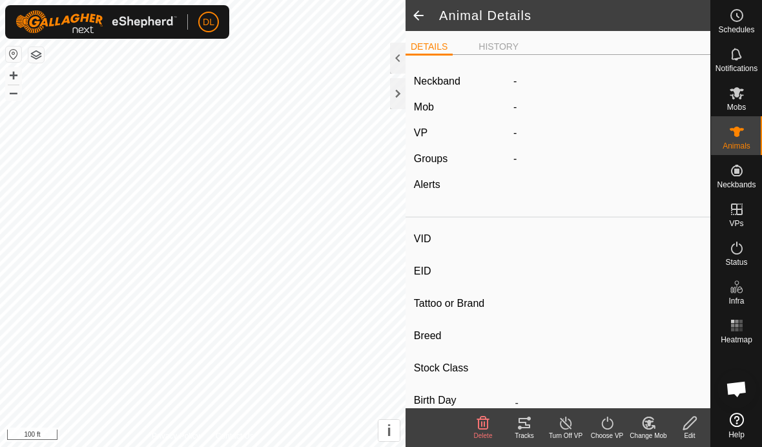
type input "0 kg"
type input "-"
click at [695, 422] on icon at bounding box center [690, 423] width 16 height 16
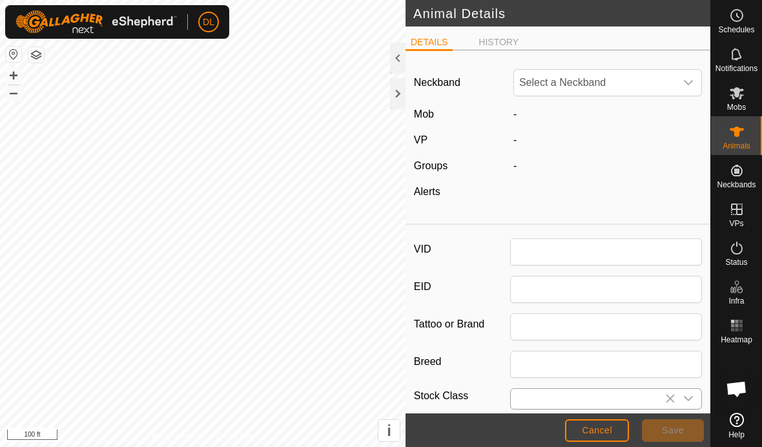
type input "A22Tulsi"
type input "0"
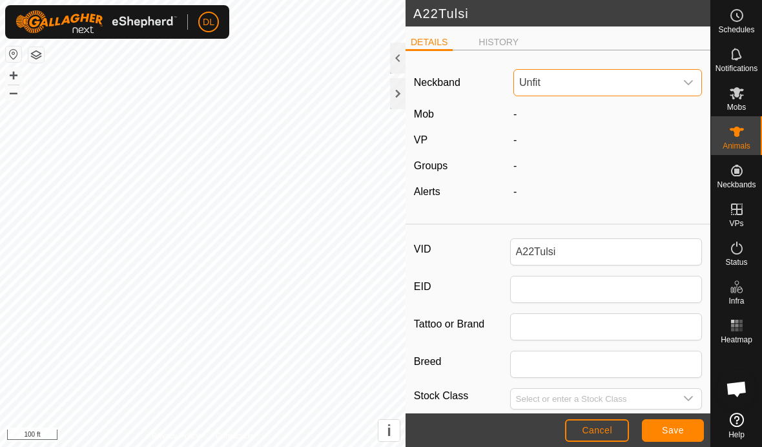
click at [609, 86] on span "Unfit" at bounding box center [594, 83] width 161 height 26
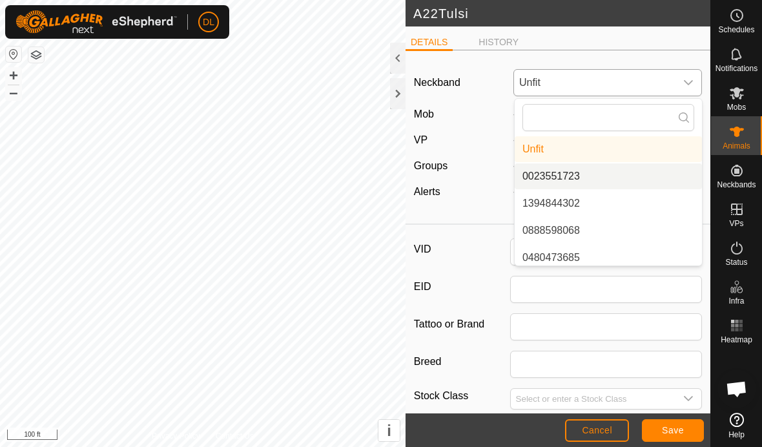
click at [600, 182] on li "0023551723" at bounding box center [608, 176] width 187 height 26
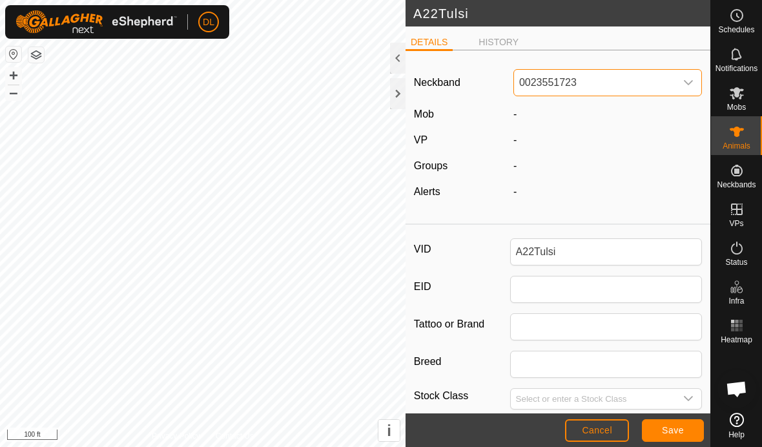
click at [687, 428] on button "Save" at bounding box center [673, 430] width 62 height 23
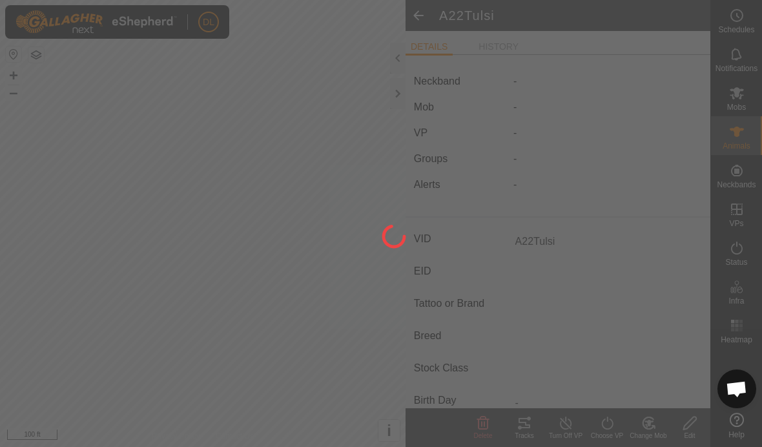
type input "-"
type input "0 kg"
type input "-"
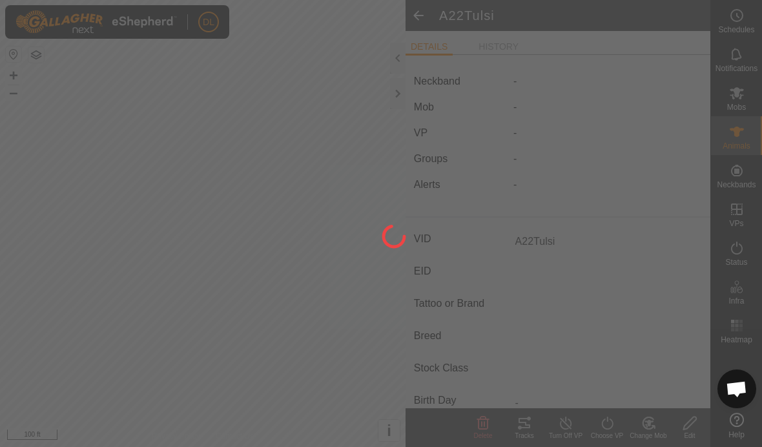
type input "-"
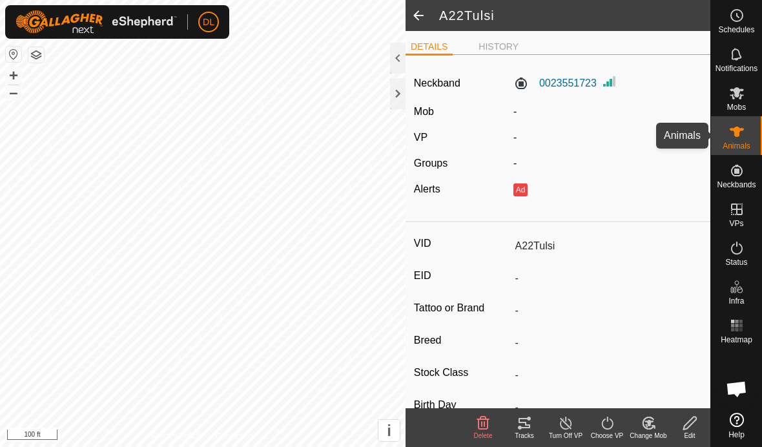
drag, startPoint x: 741, startPoint y: 139, endPoint x: 735, endPoint y: 143, distance: 7.0
click at [741, 139] on icon at bounding box center [737, 132] width 16 height 16
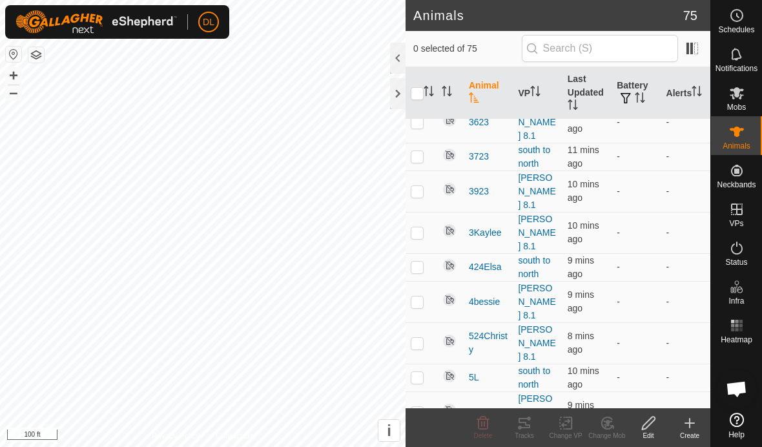
scroll to position [1689, 0]
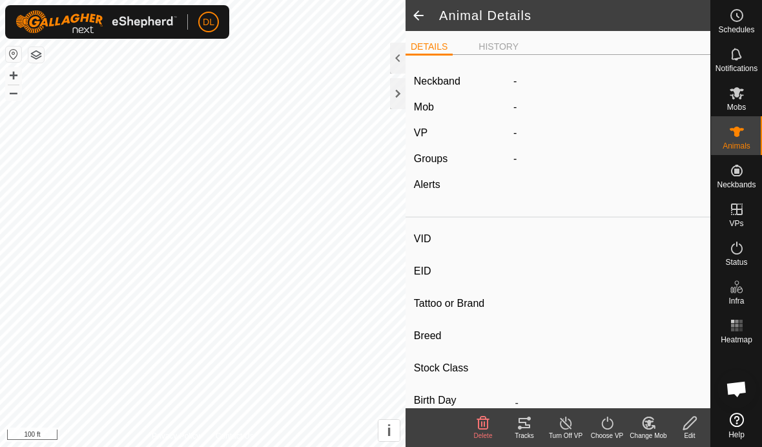
type input "A23Lori"
type input "-"
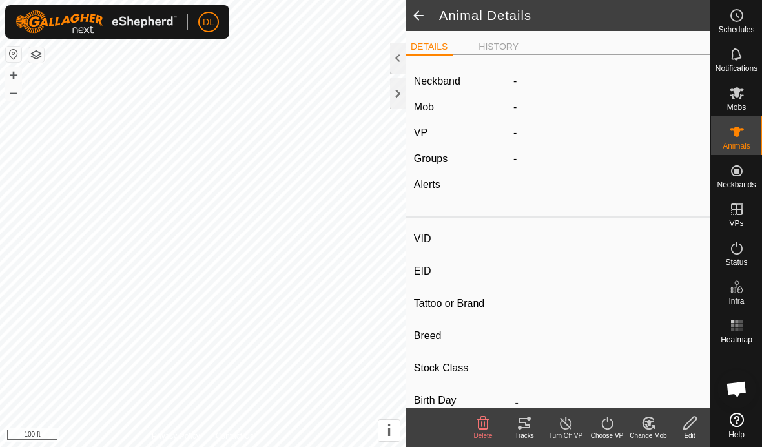
type input "0 kg"
type input "-"
click at [693, 421] on icon at bounding box center [690, 423] width 16 height 16
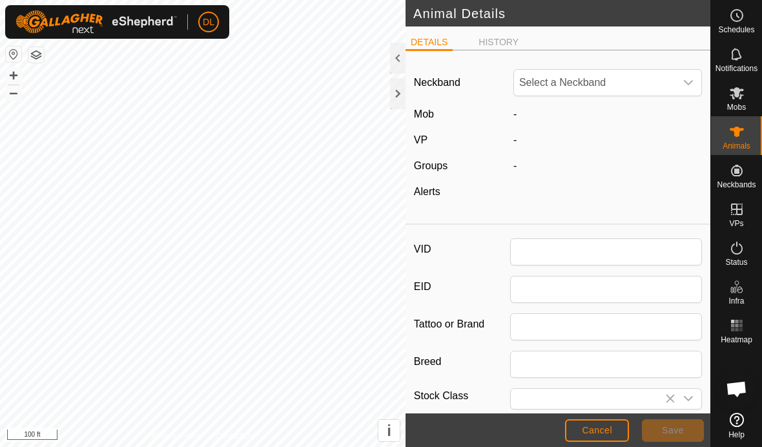
type input "A23Lori"
type input "0"
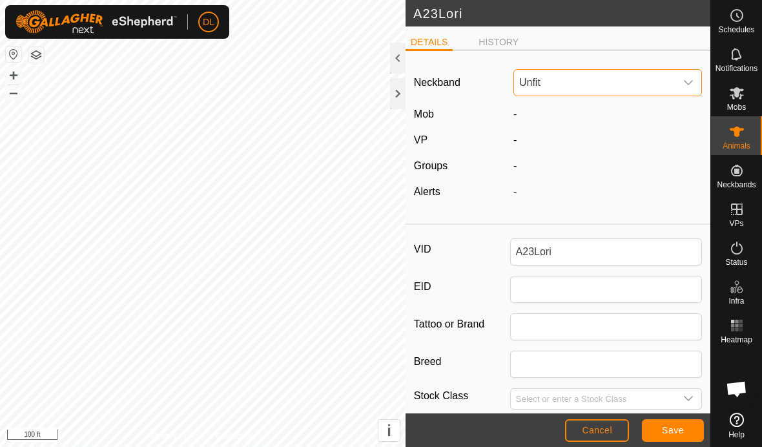
click at [598, 85] on span "Unfit" at bounding box center [594, 83] width 161 height 26
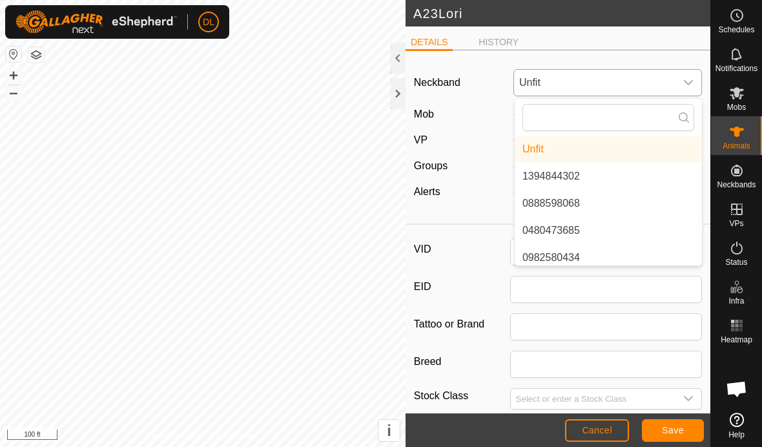
click at [587, 180] on li "1394844302" at bounding box center [608, 176] width 187 height 26
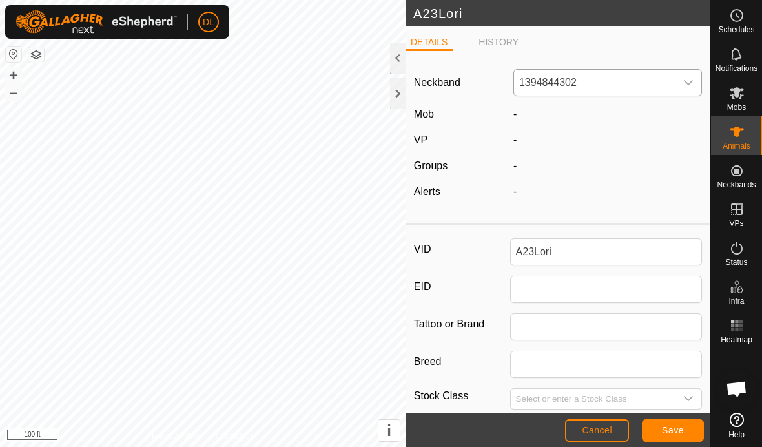
click at [670, 429] on span "Save" at bounding box center [673, 430] width 22 height 10
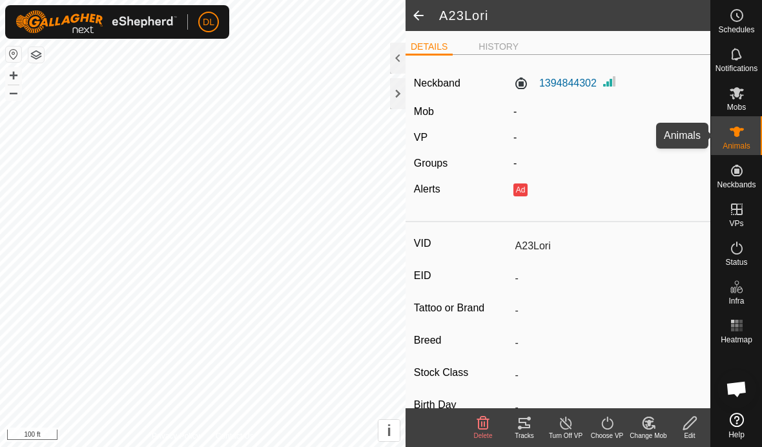
click at [751, 147] on div "Animals" at bounding box center [736, 135] width 51 height 39
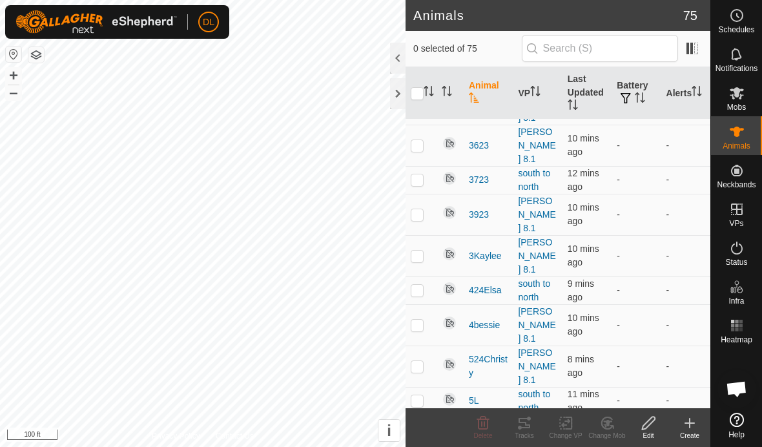
scroll to position [1762, 0]
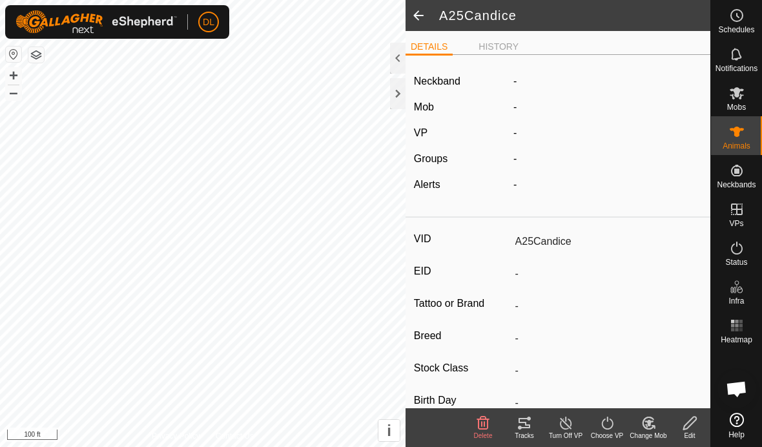
click at [686, 424] on icon at bounding box center [689, 423] width 13 height 13
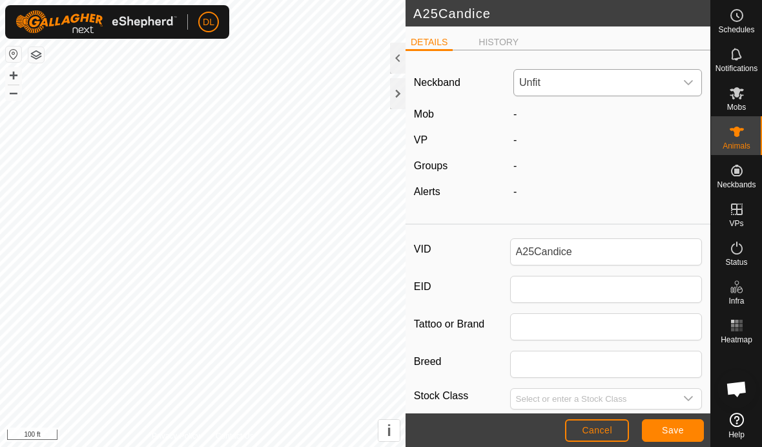
click at [636, 79] on span "Unfit" at bounding box center [594, 83] width 161 height 26
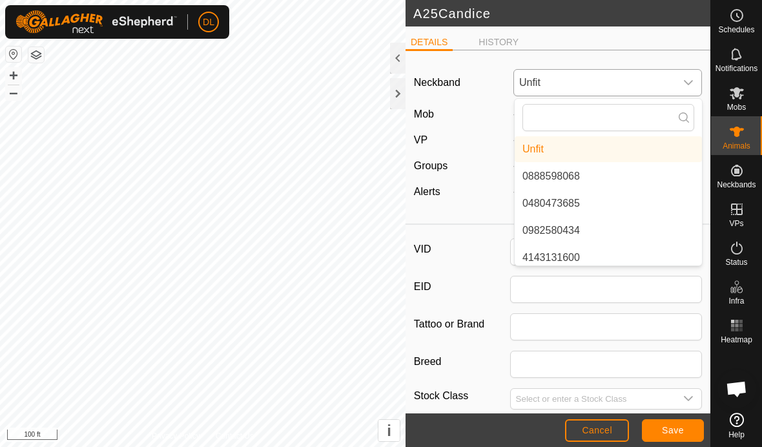
click at [583, 176] on li "0888598068" at bounding box center [608, 176] width 187 height 26
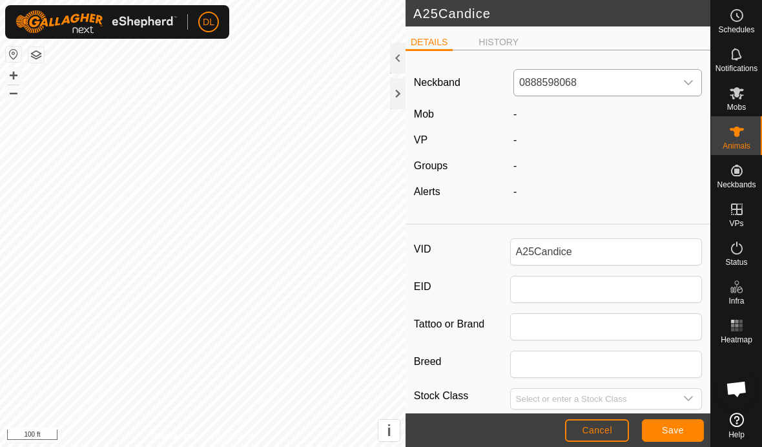
click at [661, 428] on button "Save" at bounding box center [673, 430] width 62 height 23
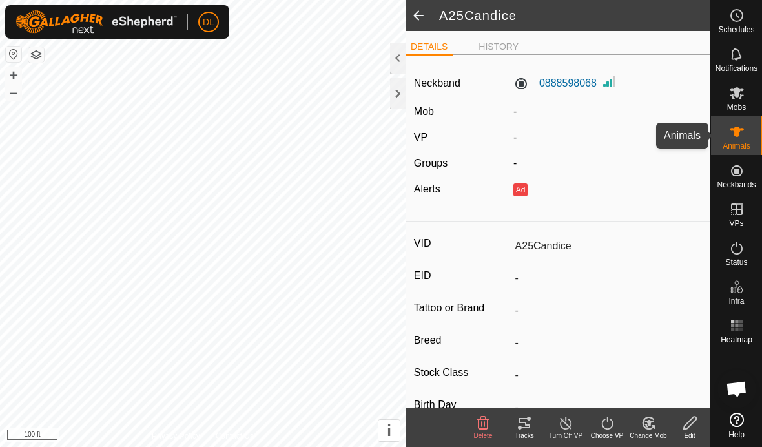
click at [734, 134] on icon at bounding box center [737, 132] width 14 height 10
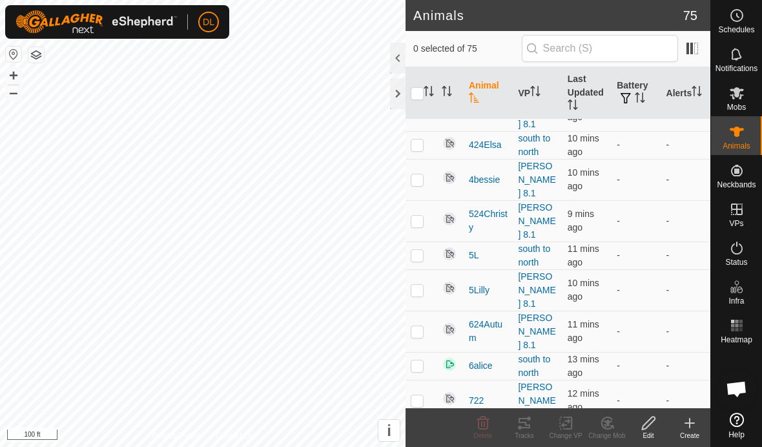
scroll to position [1793, 0]
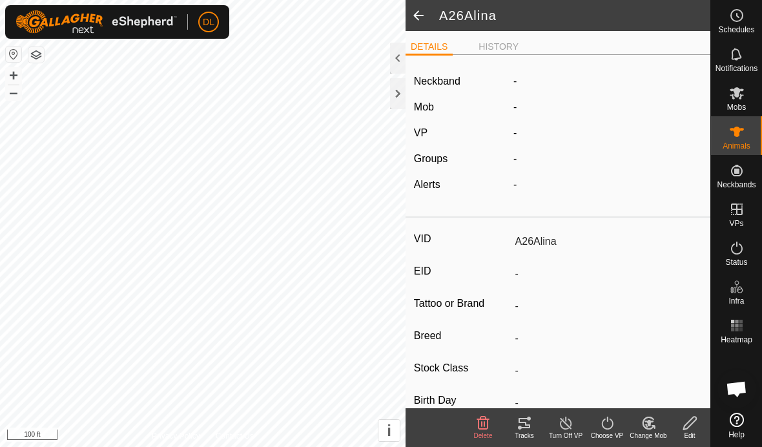
click at [690, 425] on icon at bounding box center [689, 423] width 13 height 13
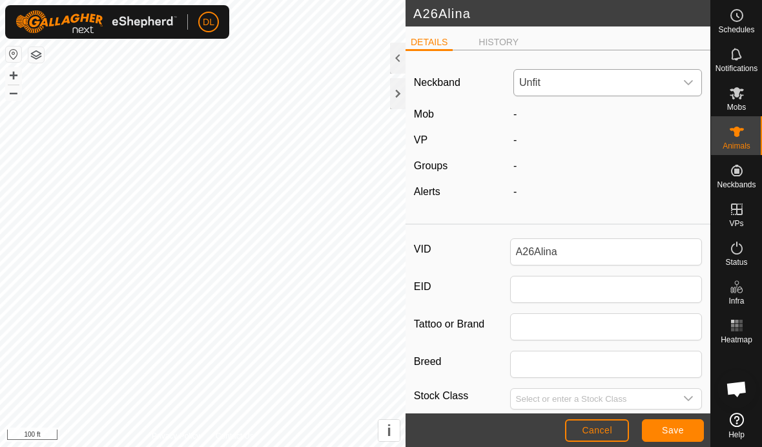
click at [652, 87] on span "Unfit" at bounding box center [594, 83] width 161 height 26
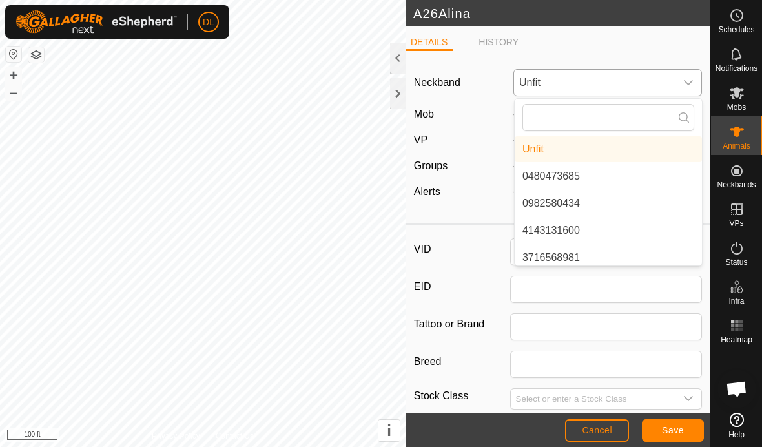
click at [615, 178] on li "0480473685" at bounding box center [608, 176] width 187 height 26
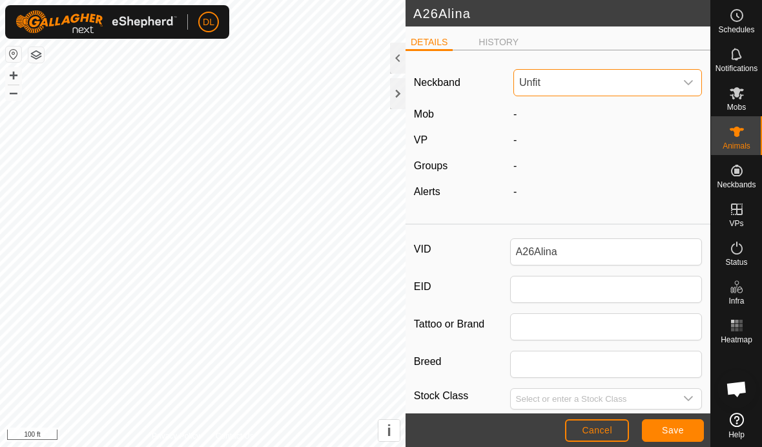
click at [614, 85] on span "Unfit" at bounding box center [594, 83] width 161 height 26
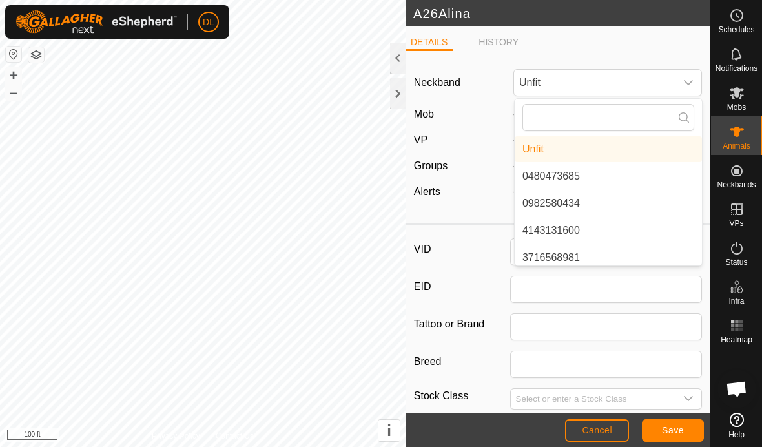
click at [583, 178] on li "0480473685" at bounding box center [608, 176] width 187 height 26
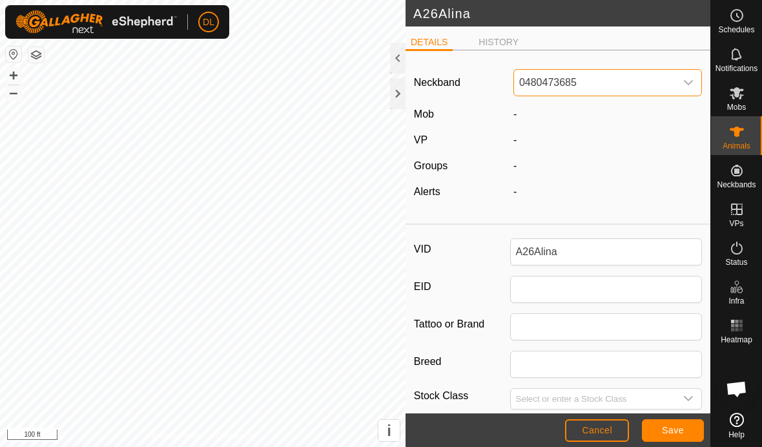
click at [683, 432] on span "Save" at bounding box center [673, 430] width 22 height 10
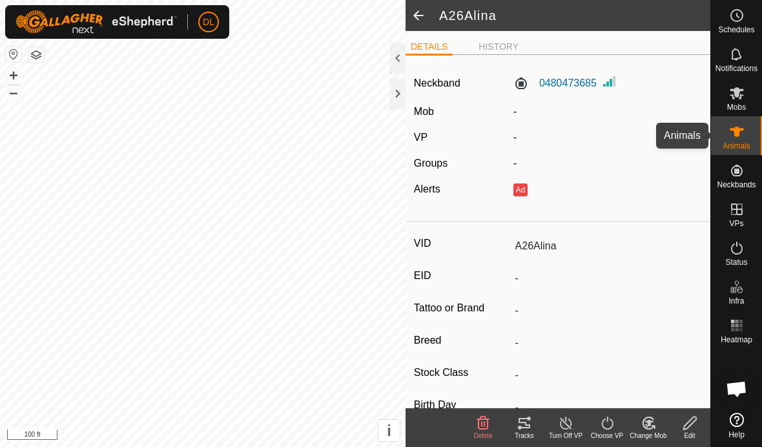
click at [749, 135] on div "Animals" at bounding box center [736, 135] width 51 height 39
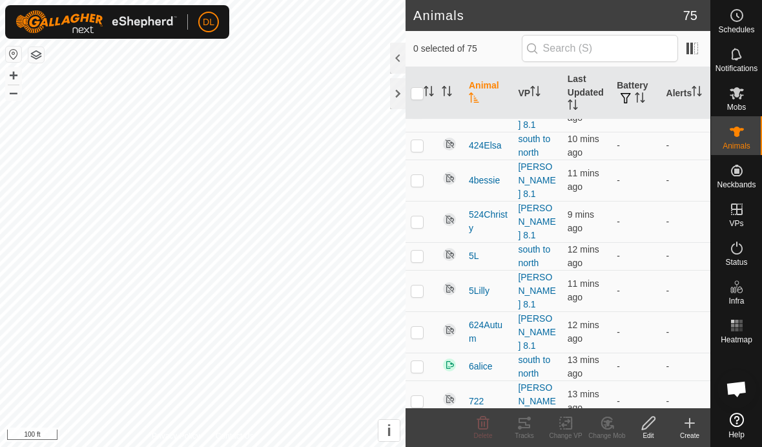
scroll to position [1793, 0]
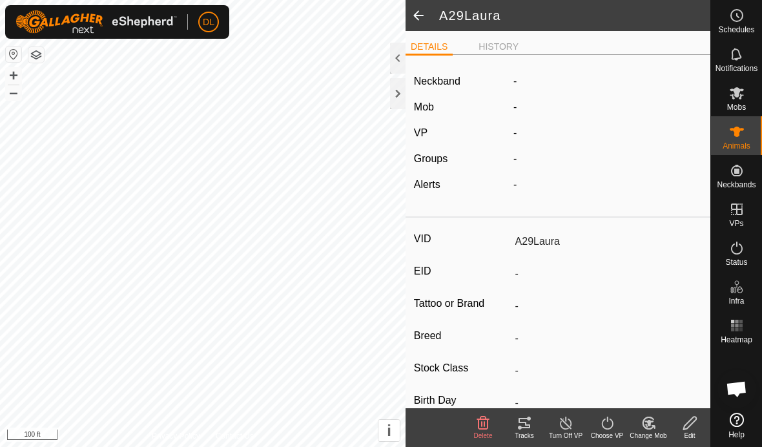
click at [692, 425] on icon at bounding box center [690, 423] width 16 height 16
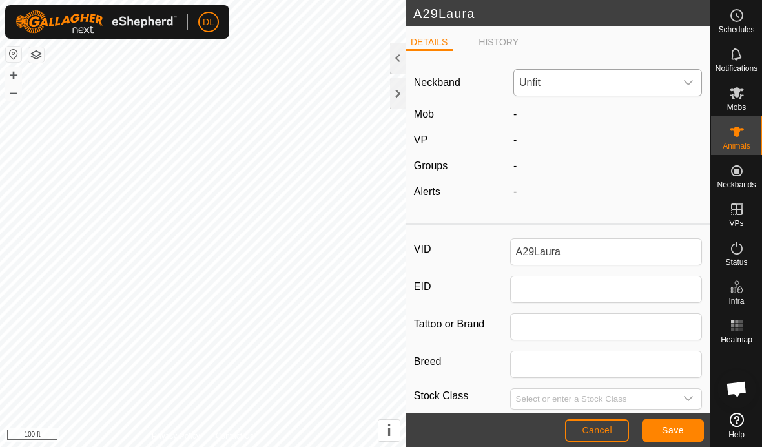
click at [630, 83] on span "Unfit" at bounding box center [594, 83] width 161 height 26
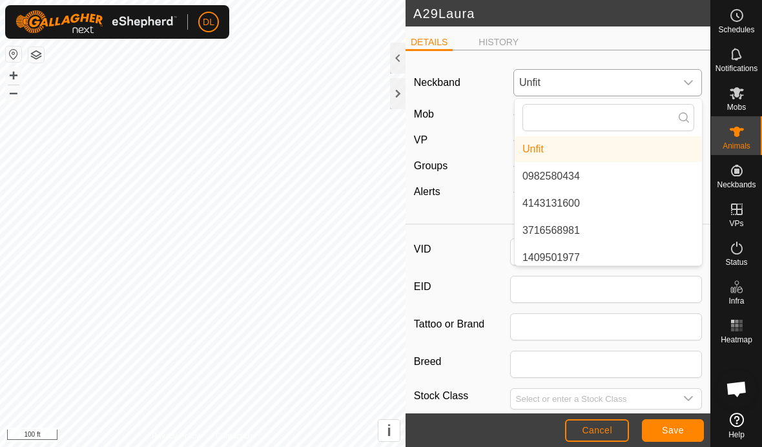
click at [583, 186] on li "0982580434" at bounding box center [608, 176] width 187 height 26
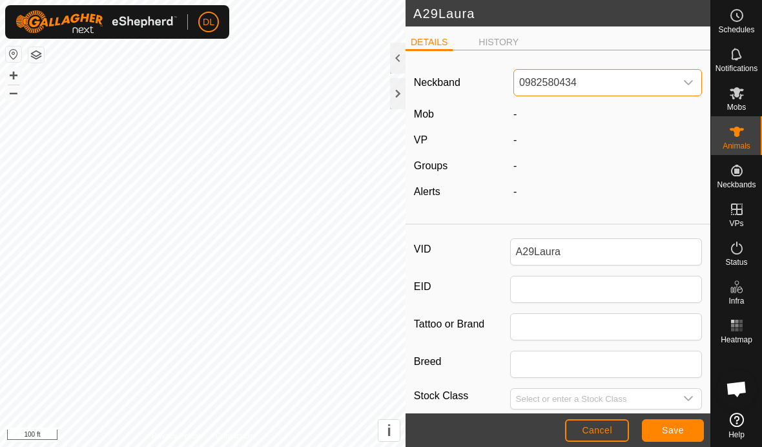
click at [666, 435] on span "Save" at bounding box center [673, 430] width 22 height 10
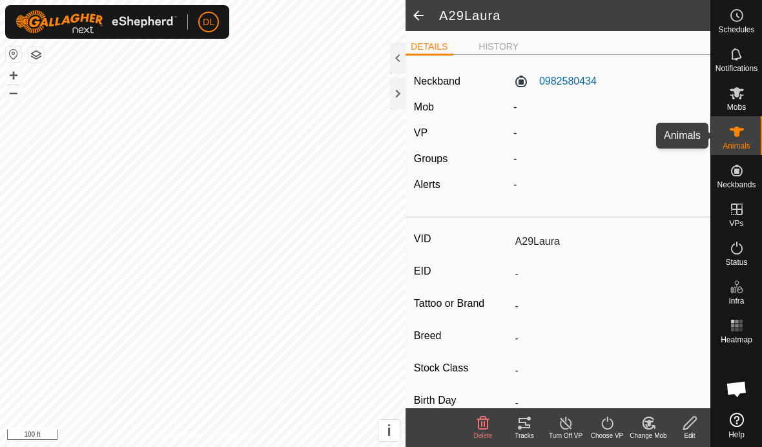
click at [740, 135] on icon at bounding box center [737, 132] width 16 height 16
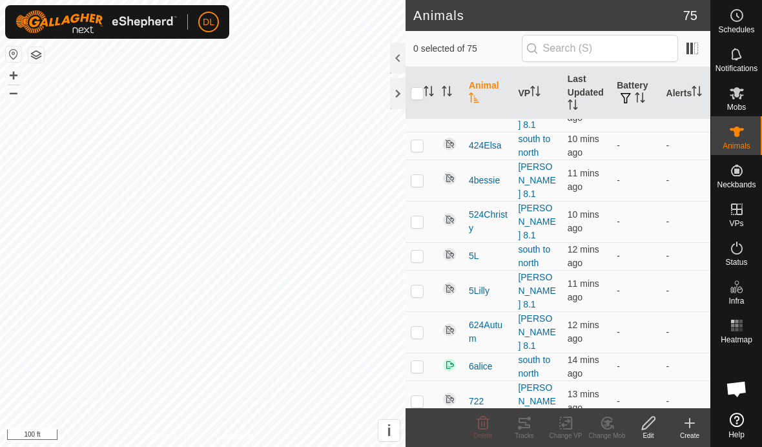
scroll to position [1793, 0]
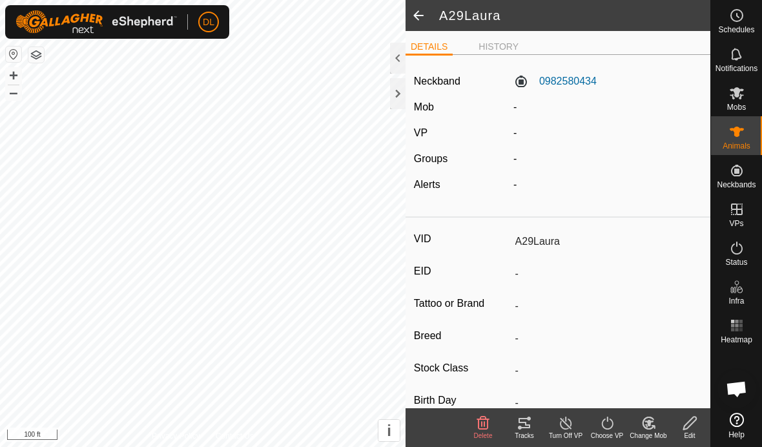
click at [687, 423] on icon at bounding box center [689, 423] width 13 height 13
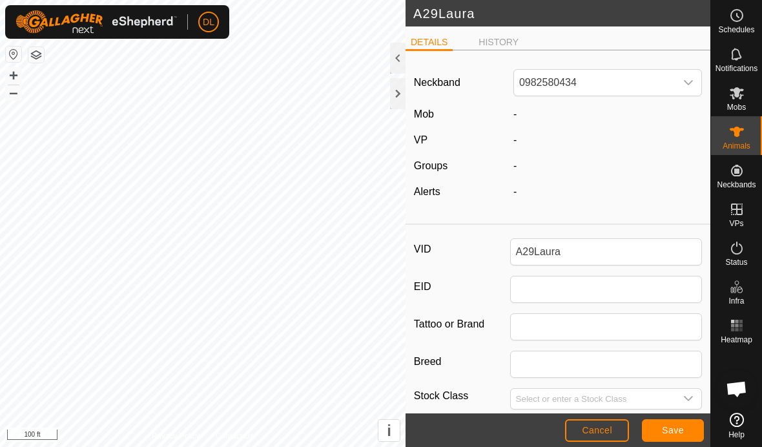
click at [671, 430] on span "Save" at bounding box center [673, 430] width 22 height 10
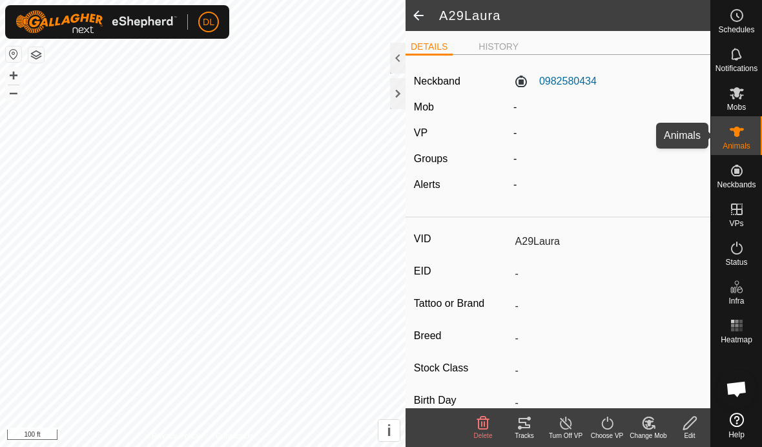
click at [744, 127] on icon at bounding box center [737, 132] width 16 height 16
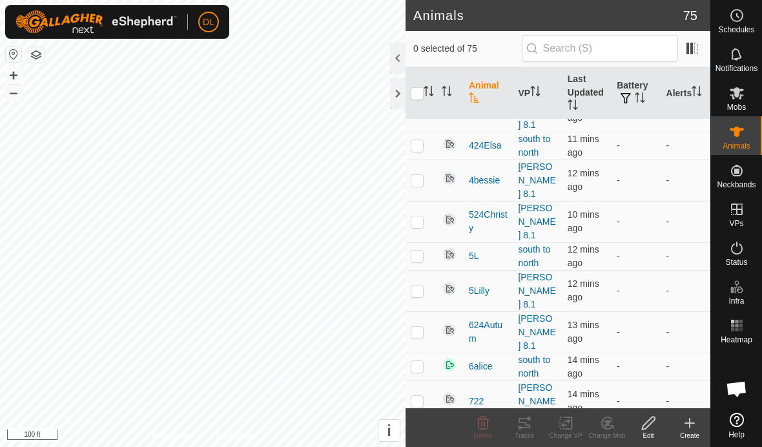
scroll to position [1793, 0]
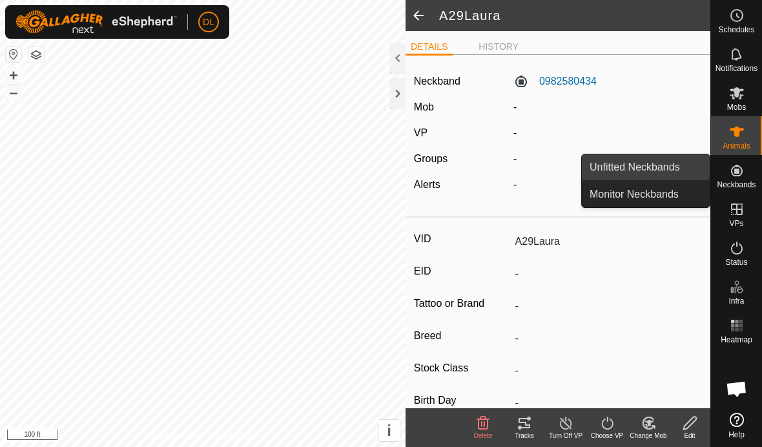
click at [671, 165] on link "Unfitted Neckbands" at bounding box center [646, 167] width 128 height 26
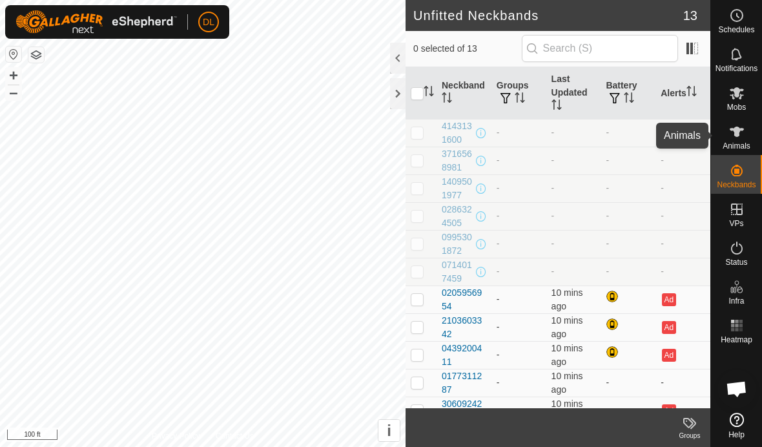
click at [731, 142] on span "Animals" at bounding box center [737, 146] width 28 height 8
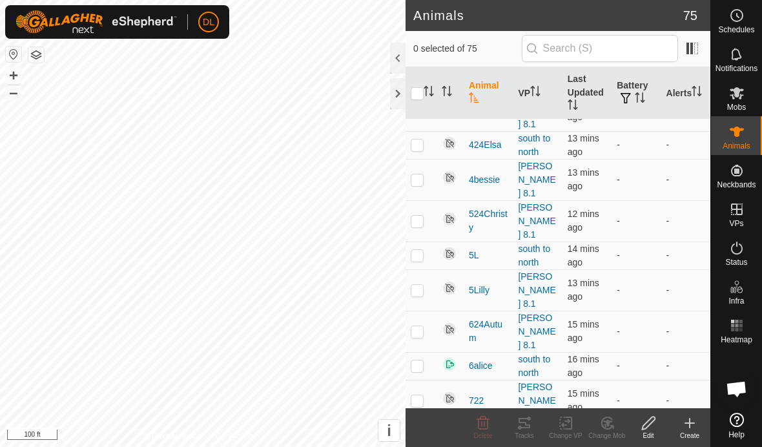
scroll to position [1793, 0]
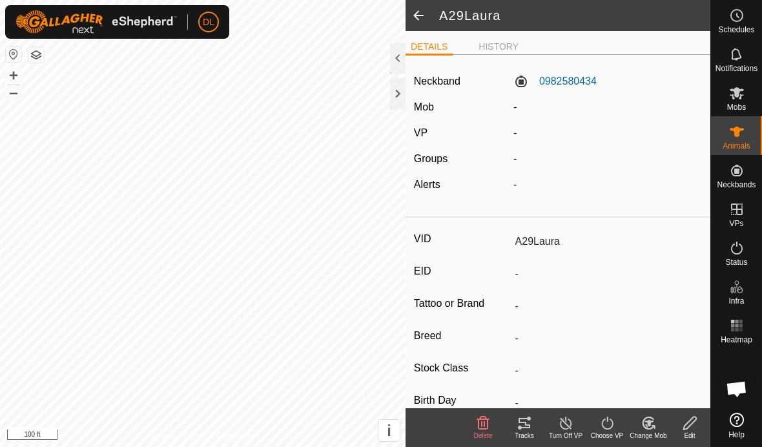
click at [685, 434] on div "Edit" at bounding box center [689, 436] width 41 height 10
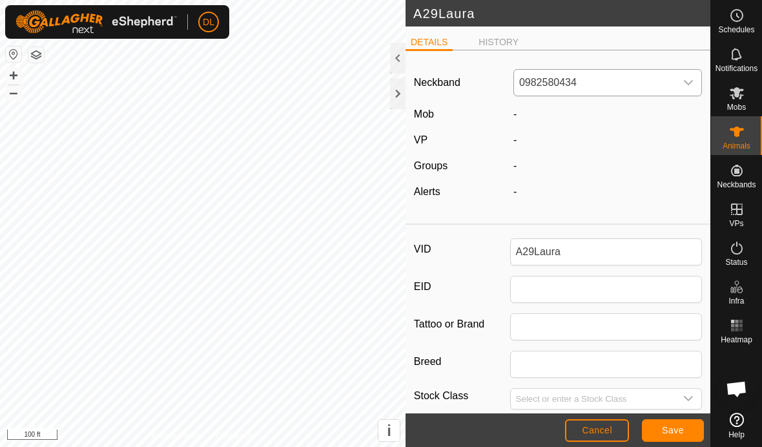
click at [665, 83] on span "0982580434" at bounding box center [594, 83] width 161 height 26
click at [568, 224] on li "0205956954" at bounding box center [608, 220] width 187 height 26
click at [680, 430] on span "Save" at bounding box center [673, 430] width 22 height 10
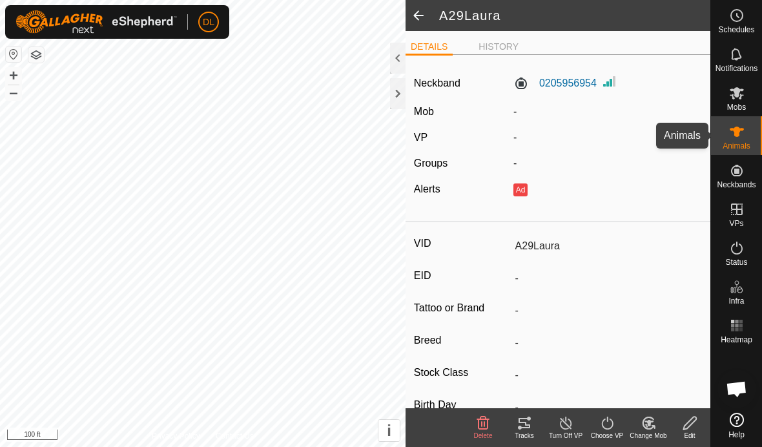
click at [735, 134] on icon at bounding box center [737, 132] width 14 height 10
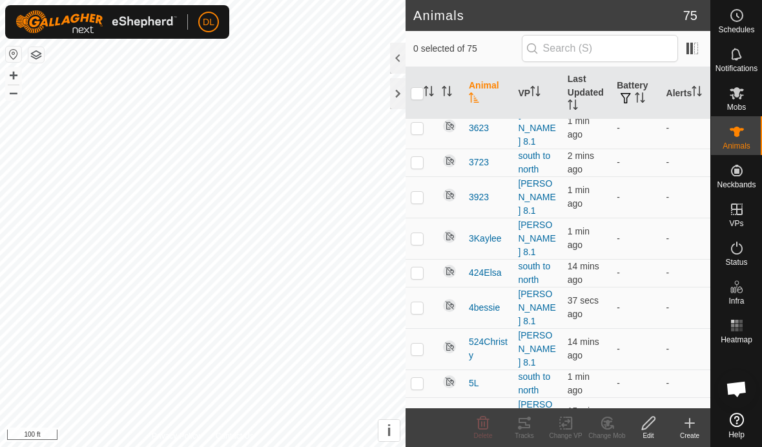
scroll to position [1642, 0]
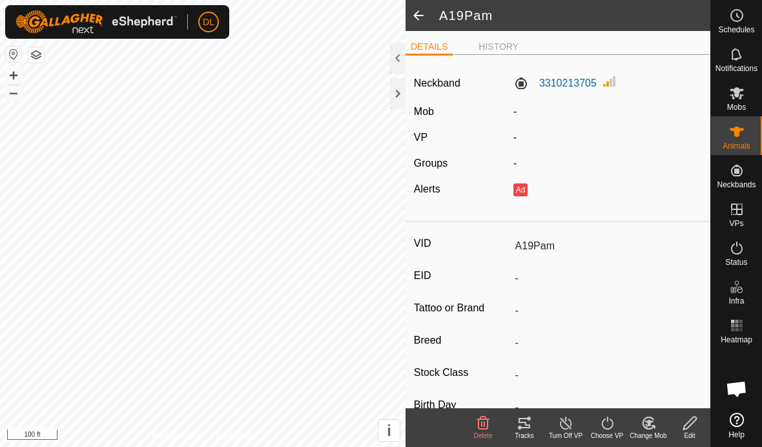
click at [693, 430] on icon at bounding box center [690, 423] width 16 height 16
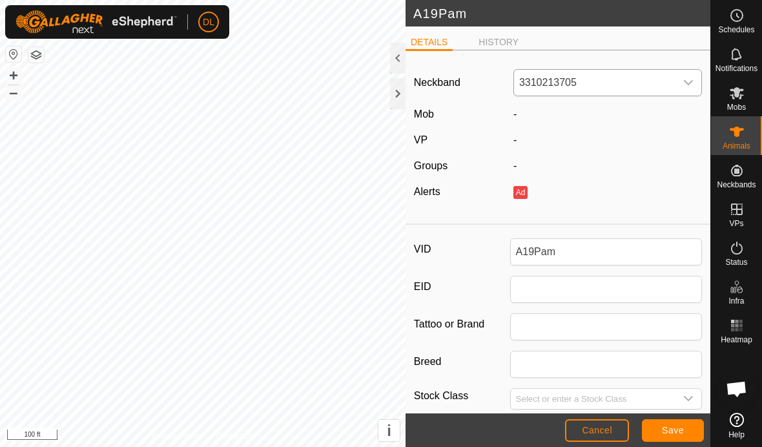
click at [671, 84] on span "3310213705" at bounding box center [594, 83] width 161 height 26
click at [561, 234] on li "2103603342" at bounding box center [608, 231] width 187 height 26
click at [661, 426] on button "Save" at bounding box center [673, 430] width 62 height 23
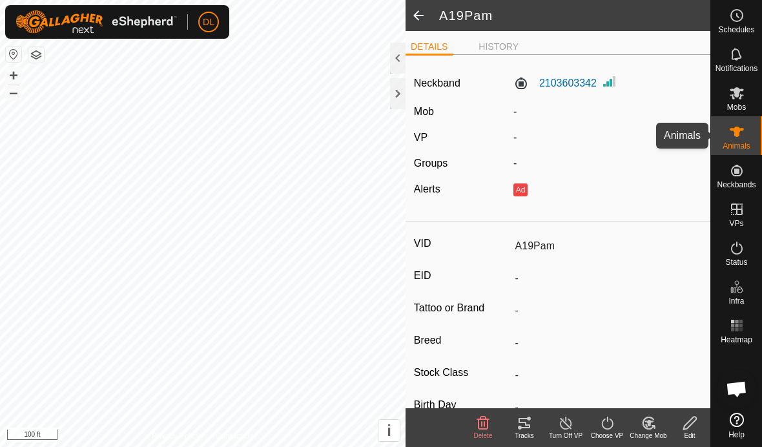
click at [750, 138] on div "Animals" at bounding box center [736, 135] width 51 height 39
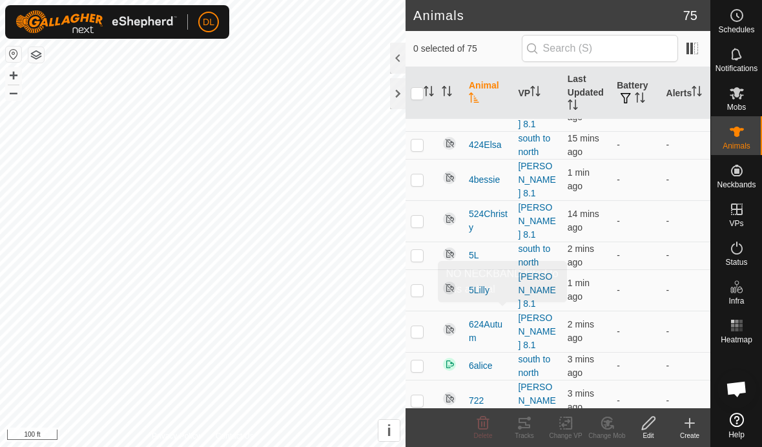
scroll to position [1793, 0]
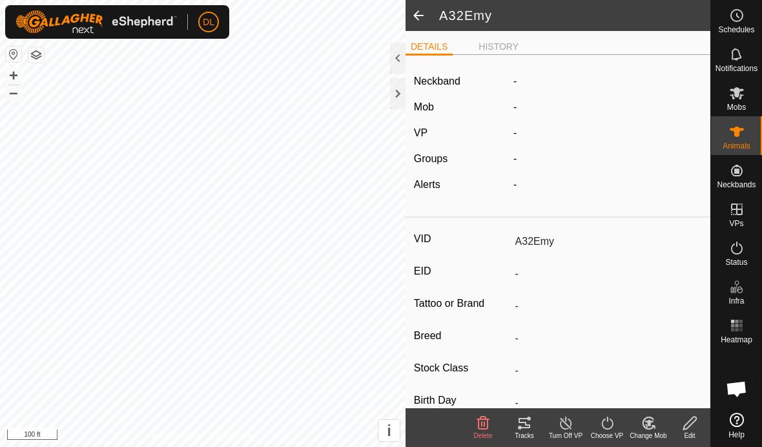
click at [696, 431] on div "Edit" at bounding box center [689, 436] width 41 height 10
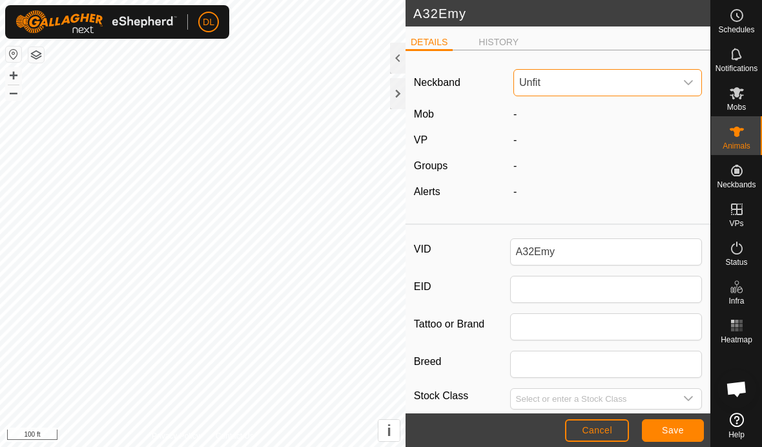
click at [651, 94] on span "Unfit" at bounding box center [594, 83] width 161 height 26
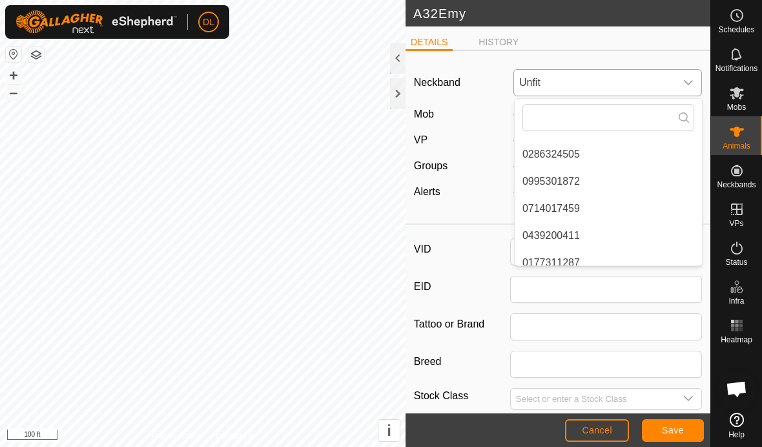
scroll to position [161, 0]
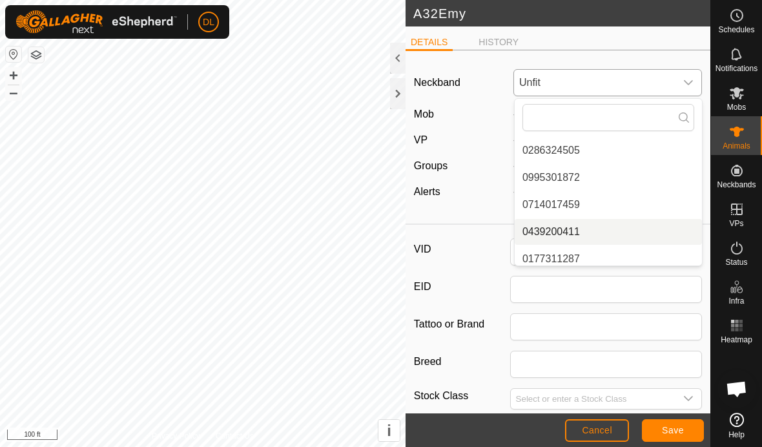
click at [564, 232] on li "0439200411" at bounding box center [608, 232] width 187 height 26
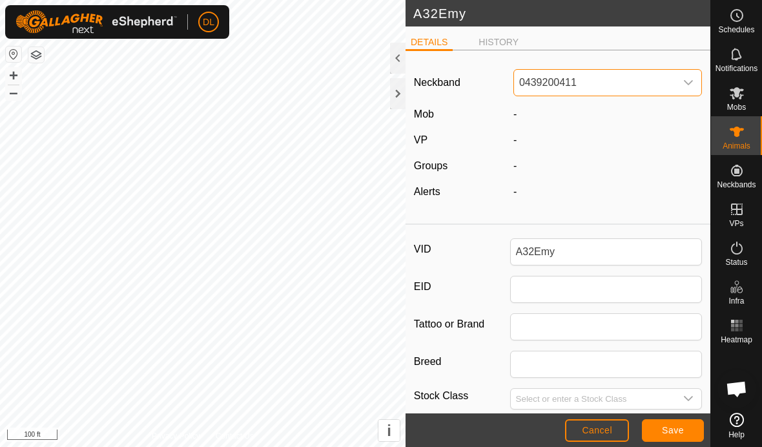
scroll to position [0, 0]
click at [678, 429] on span "Save" at bounding box center [673, 430] width 22 height 10
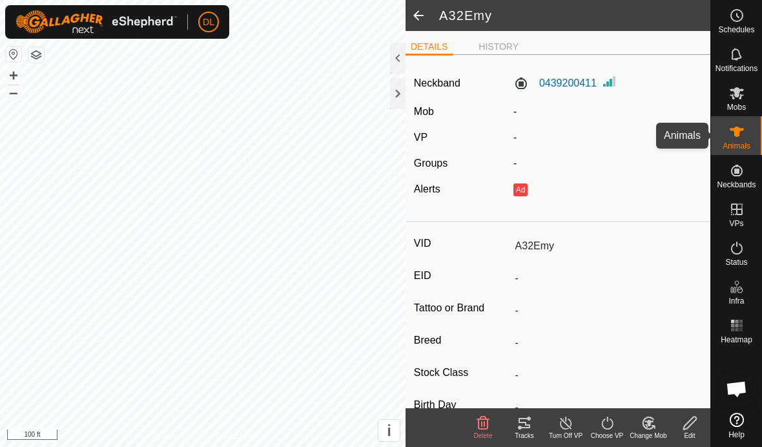
click at [741, 142] on span "Animals" at bounding box center [737, 146] width 28 height 8
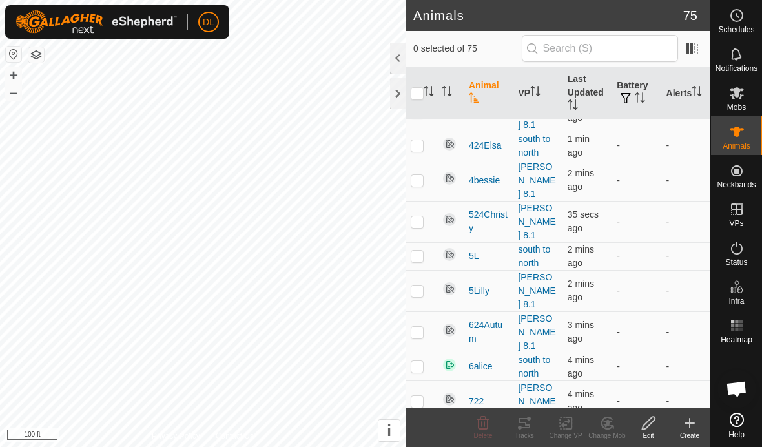
scroll to position [1793, 0]
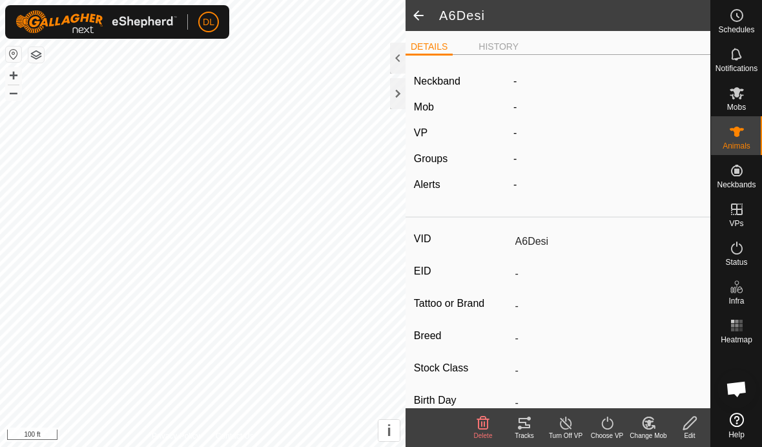
click at [694, 428] on icon at bounding box center [690, 423] width 16 height 16
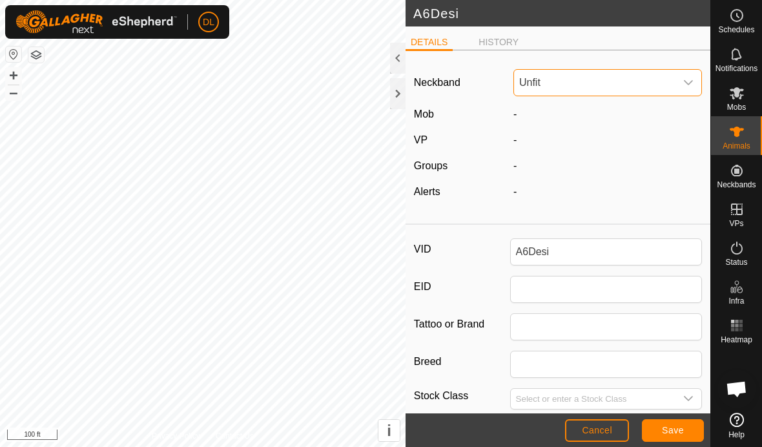
click at [642, 81] on span "Unfit" at bounding box center [594, 83] width 161 height 26
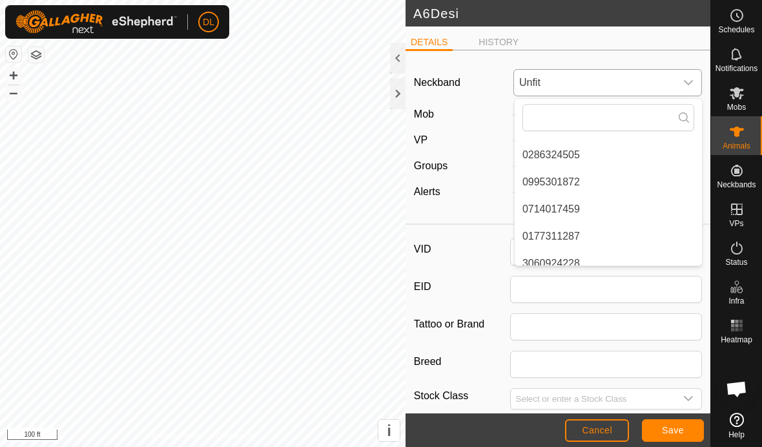
scroll to position [171, 0]
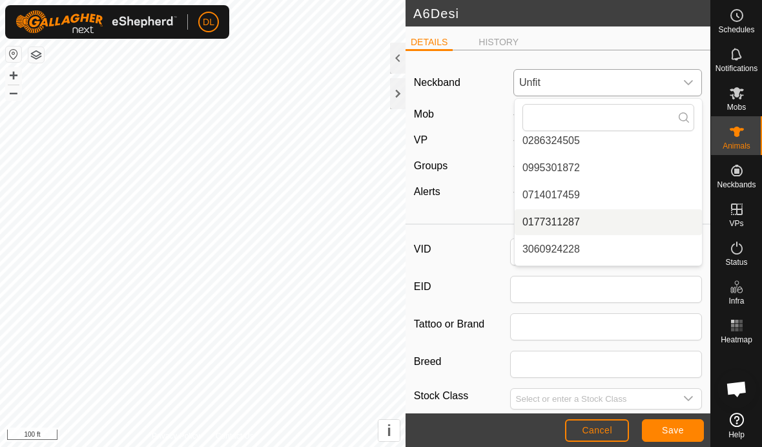
click at [572, 224] on li "0177311287" at bounding box center [608, 222] width 187 height 26
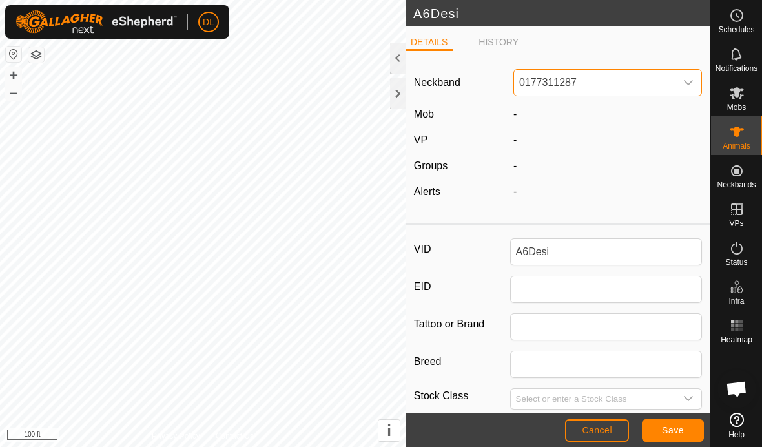
scroll to position [0, 0]
click at [674, 430] on span "Save" at bounding box center [673, 430] width 22 height 10
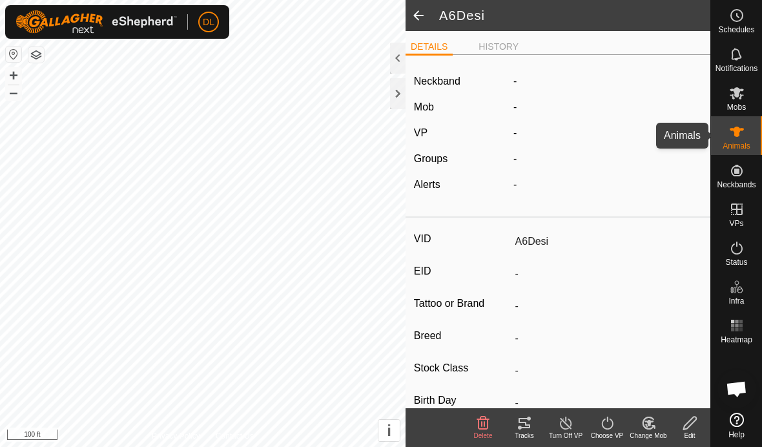
click at [748, 137] on es-animals-svg-icon at bounding box center [736, 131] width 23 height 21
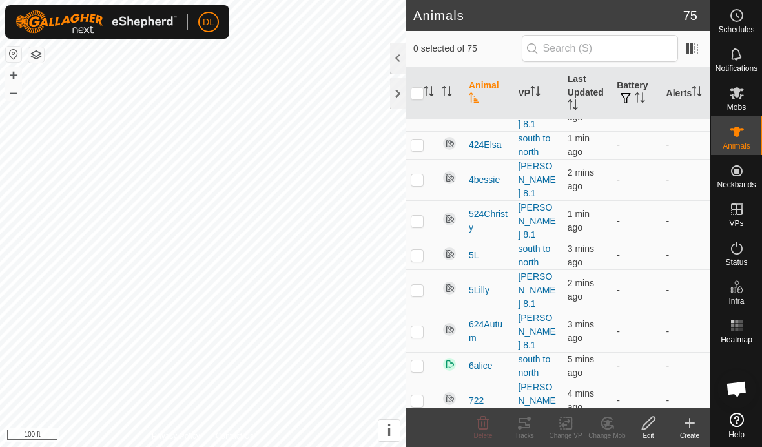
scroll to position [1793, 0]
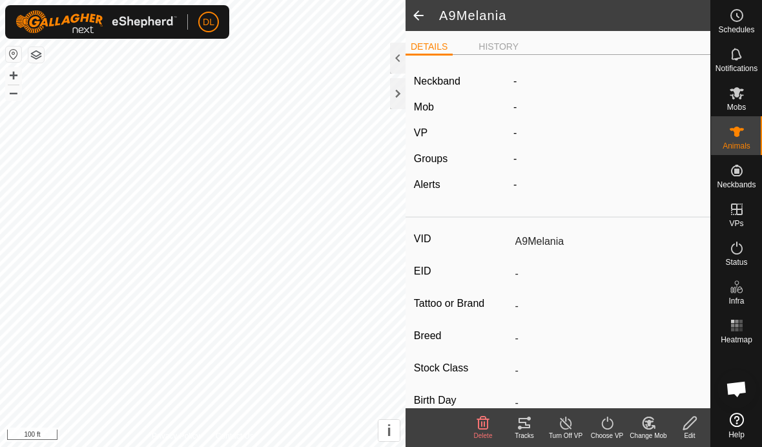
click at [691, 427] on icon at bounding box center [690, 423] width 16 height 16
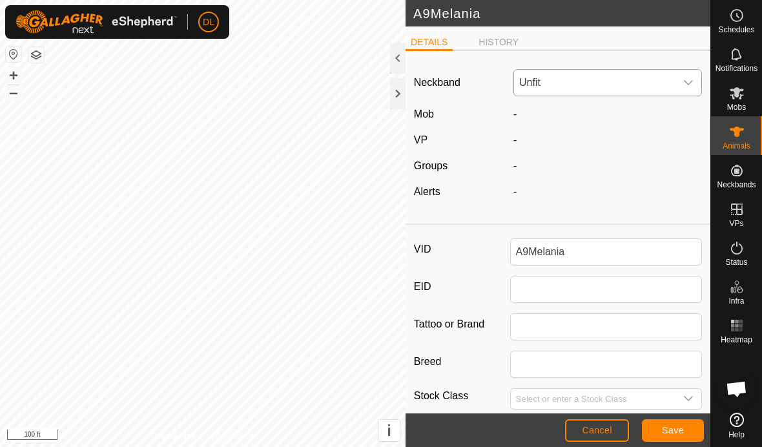
click at [644, 83] on span "Unfit" at bounding box center [594, 83] width 161 height 26
click at [587, 203] on li "3060924228" at bounding box center [608, 198] width 187 height 26
click at [659, 430] on button "Save" at bounding box center [673, 430] width 62 height 23
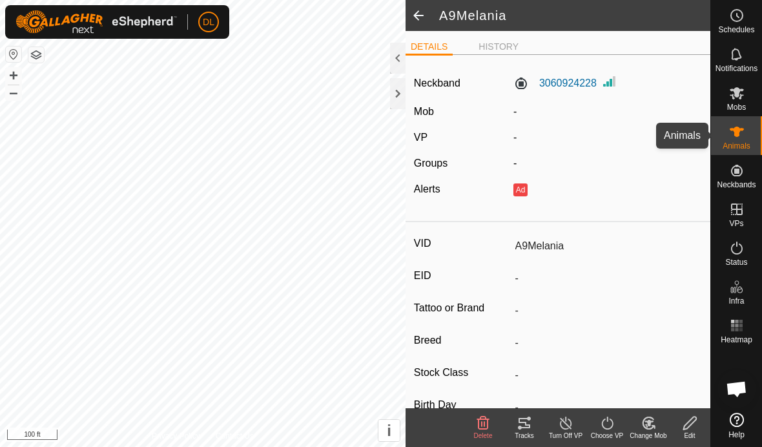
click at [750, 148] on span "Animals" at bounding box center [737, 146] width 28 height 8
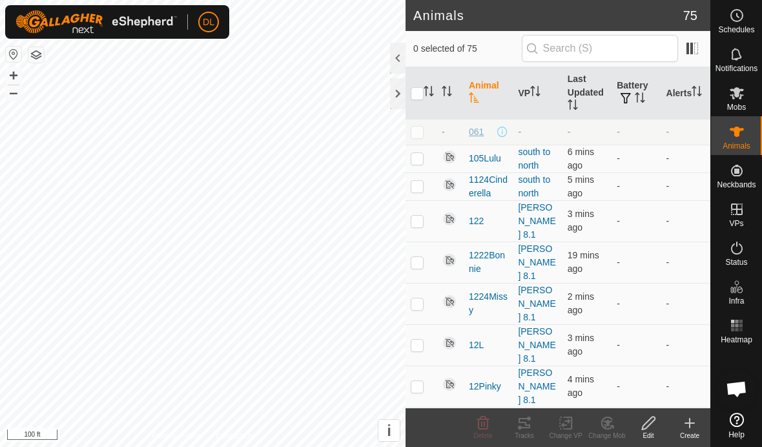
click at [475, 132] on span "061" at bounding box center [476, 132] width 15 height 14
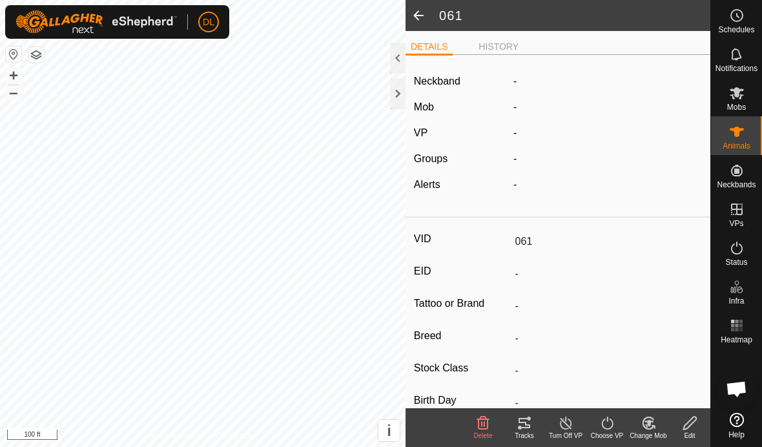
click at [689, 421] on icon at bounding box center [690, 423] width 16 height 16
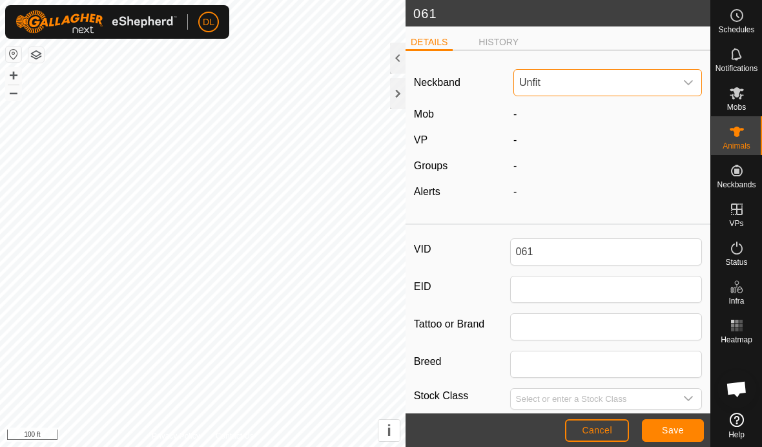
click at [648, 84] on span "Unfit" at bounding box center [594, 83] width 161 height 26
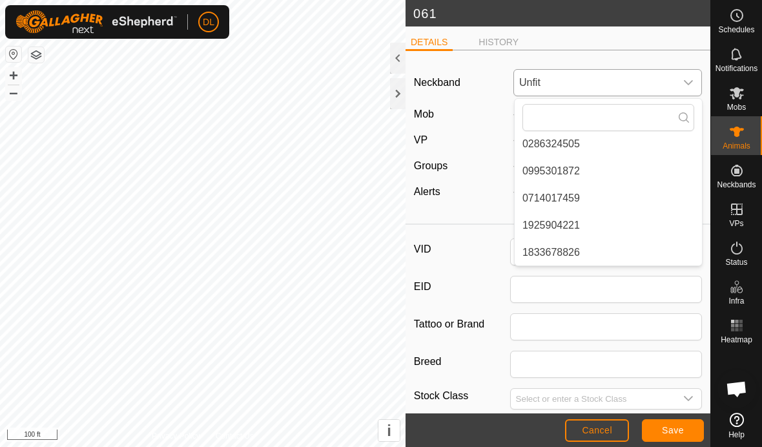
scroll to position [168, 0]
click at [576, 227] on li "1925904221" at bounding box center [608, 226] width 187 height 26
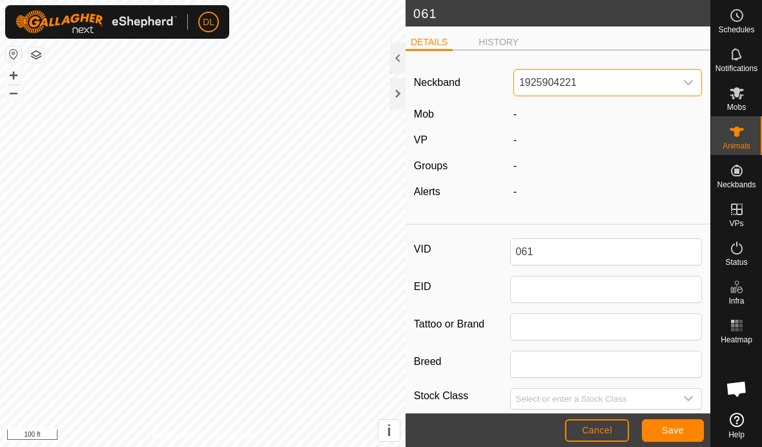
click at [691, 430] on button "Save" at bounding box center [673, 430] width 62 height 23
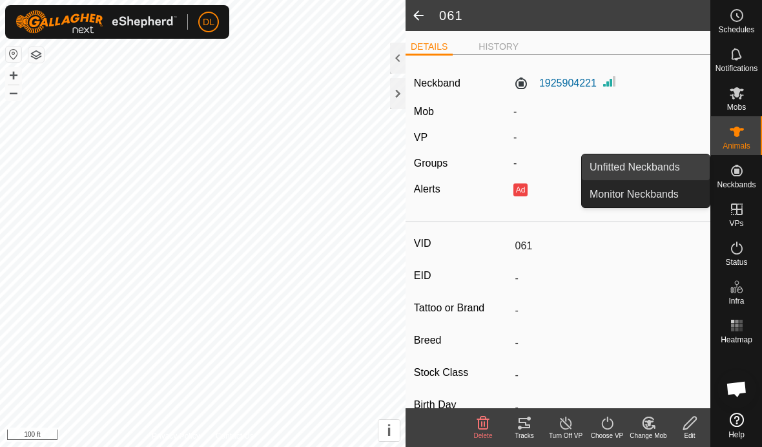
click at [674, 173] on link "Unfitted Neckbands" at bounding box center [646, 167] width 128 height 26
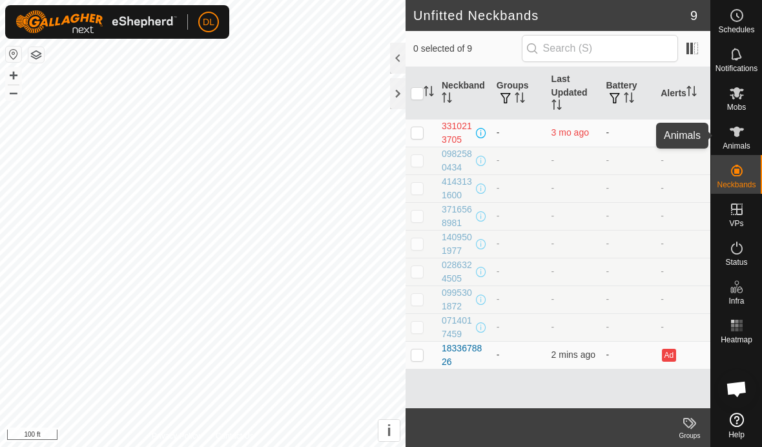
click at [744, 139] on icon at bounding box center [737, 132] width 16 height 16
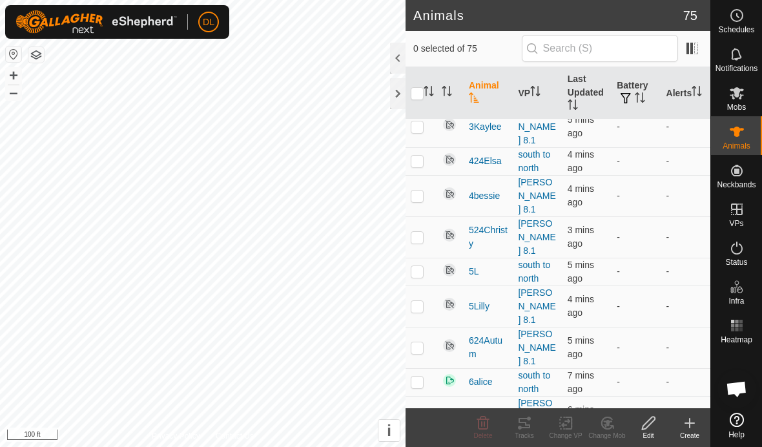
scroll to position [1788, 0]
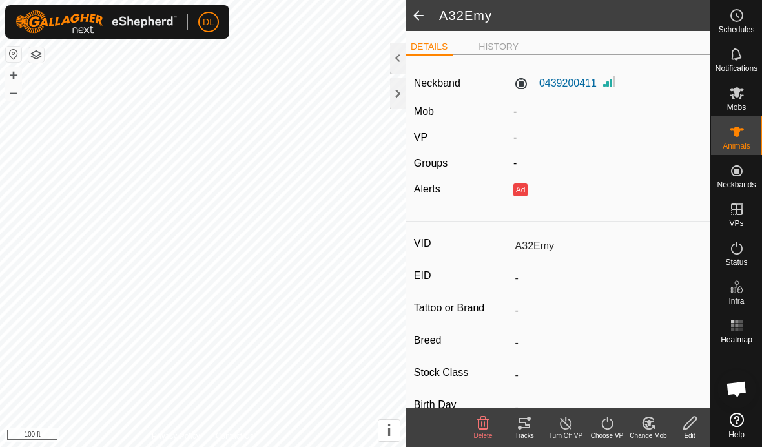
click at [686, 429] on icon at bounding box center [689, 423] width 13 height 13
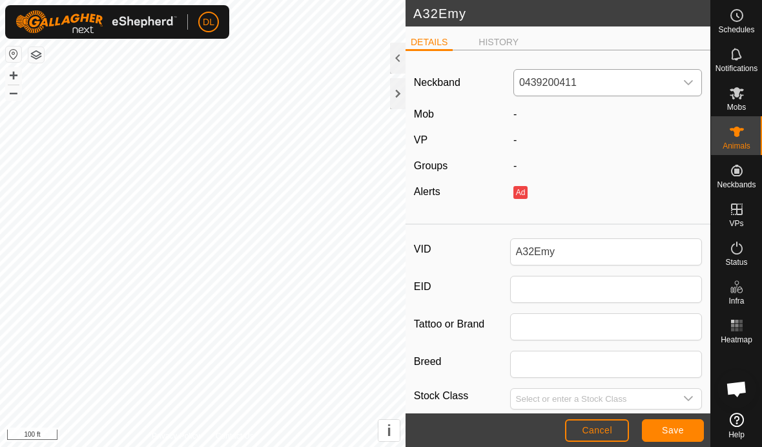
click at [676, 82] on div "dropdown trigger" at bounding box center [689, 83] width 26 height 26
click at [545, 255] on li "1833678826" at bounding box center [608, 253] width 187 height 26
click at [663, 433] on span "Save" at bounding box center [673, 430] width 22 height 10
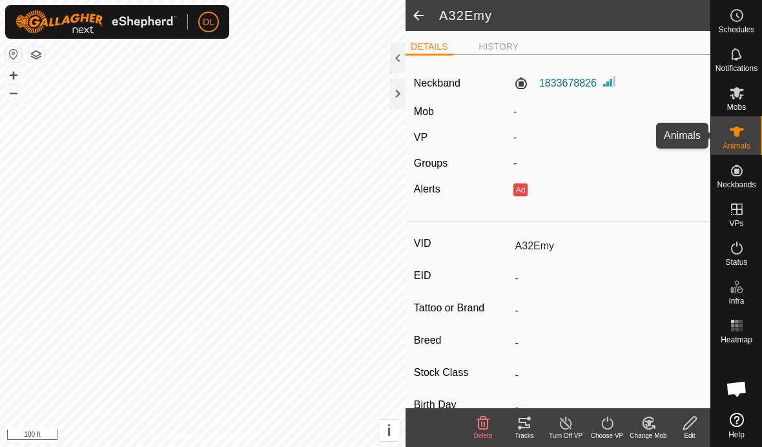
click at [742, 140] on es-animals-svg-icon at bounding box center [736, 131] width 23 height 21
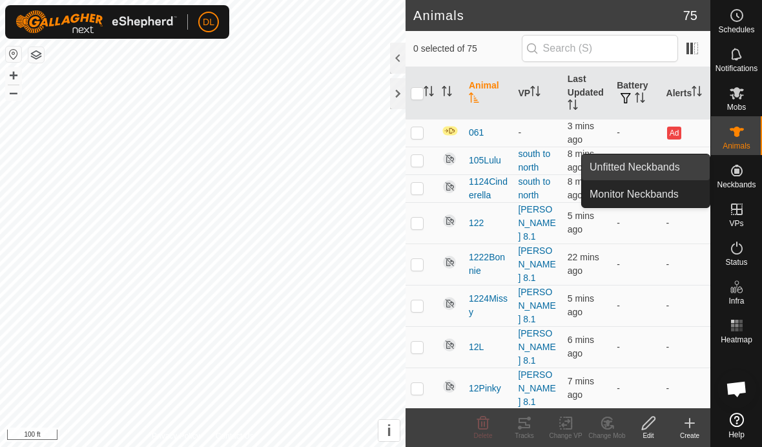
click at [684, 165] on link "Unfitted Neckbands" at bounding box center [646, 167] width 128 height 26
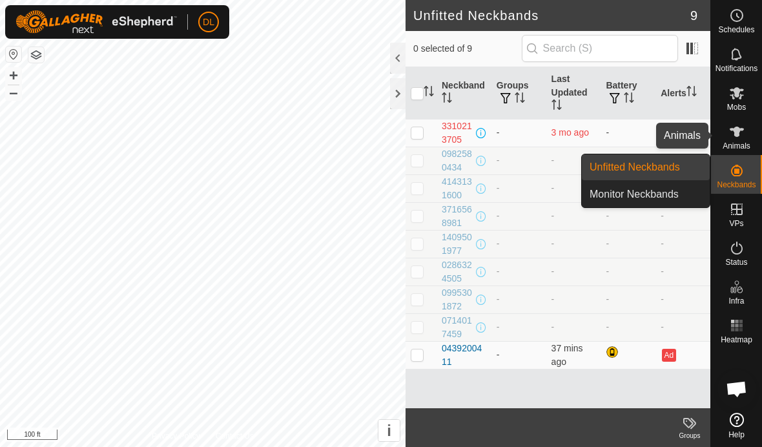
click at [736, 135] on icon at bounding box center [737, 132] width 14 height 10
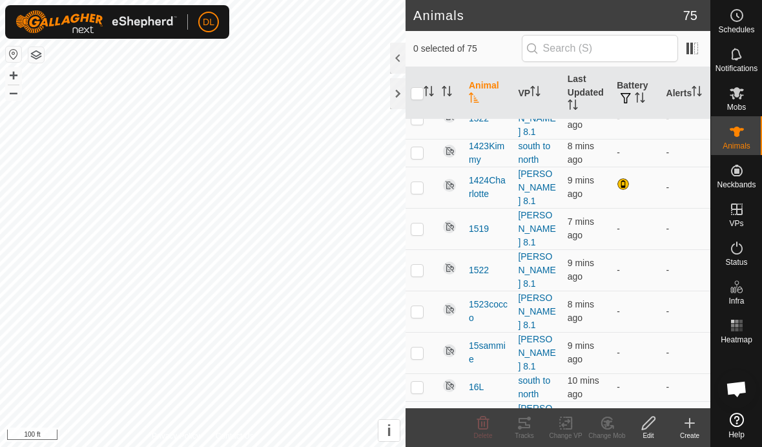
scroll to position [353, 0]
